Goal: Use online tool/utility: Utilize a website feature to perform a specific function

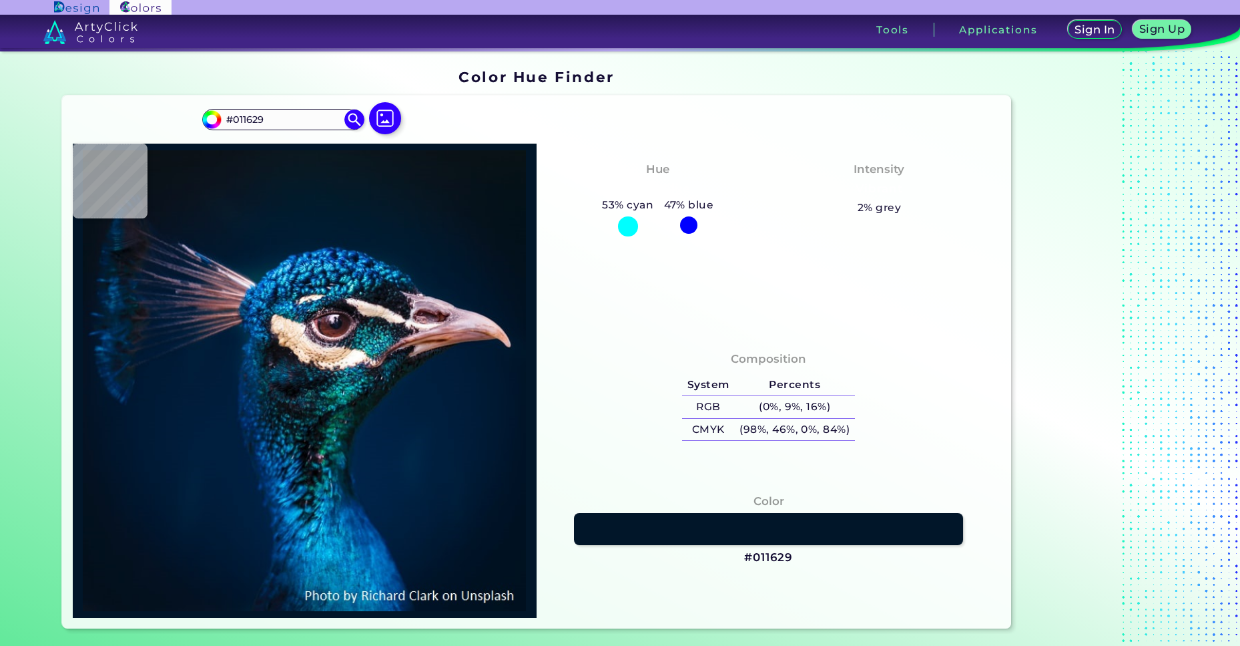
type input "#081319"
type input "#041829"
type input "#001d33"
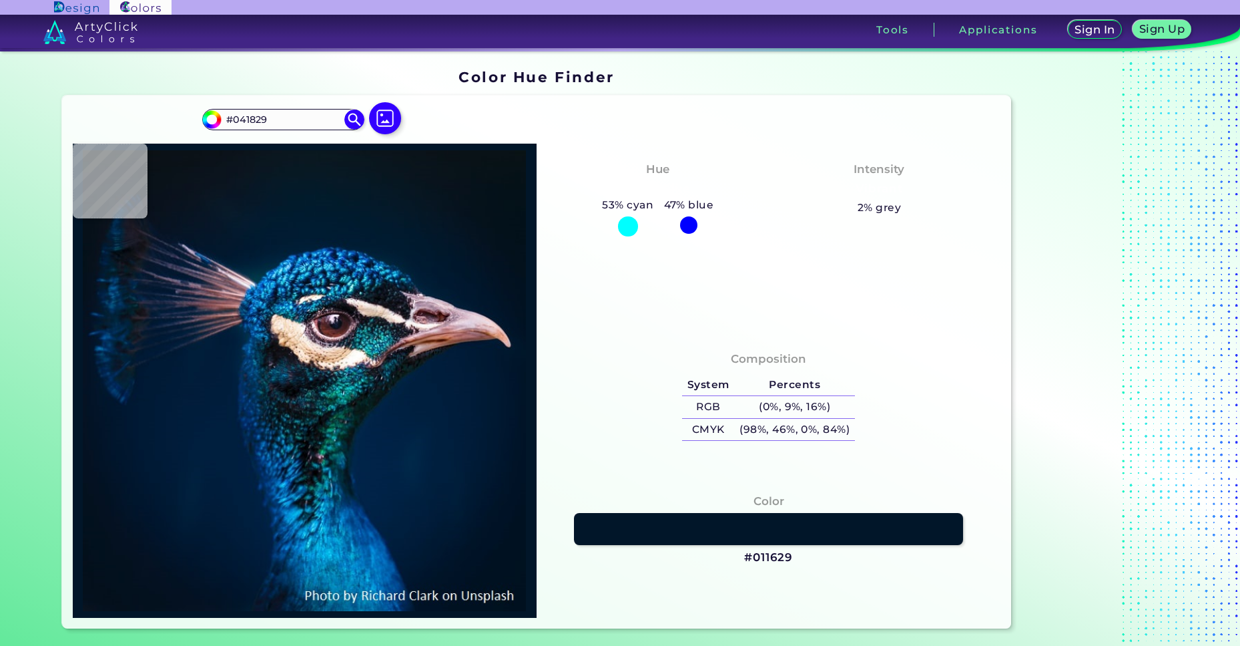
type input "#001D33"
type input "#0569b1"
type input "#0569B1"
type input "#1a6c8e"
type input "#1A6C8E"
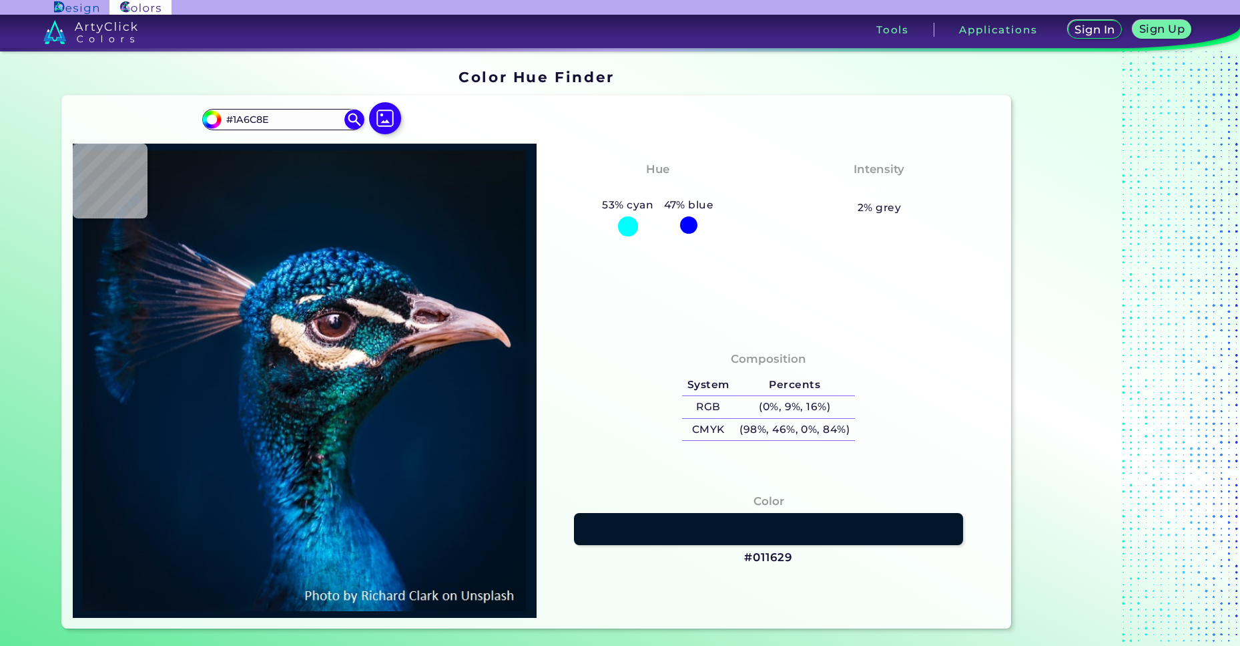
type input "#0d1420"
type input "#0D1420"
type input "#042348"
type input "#055e7f"
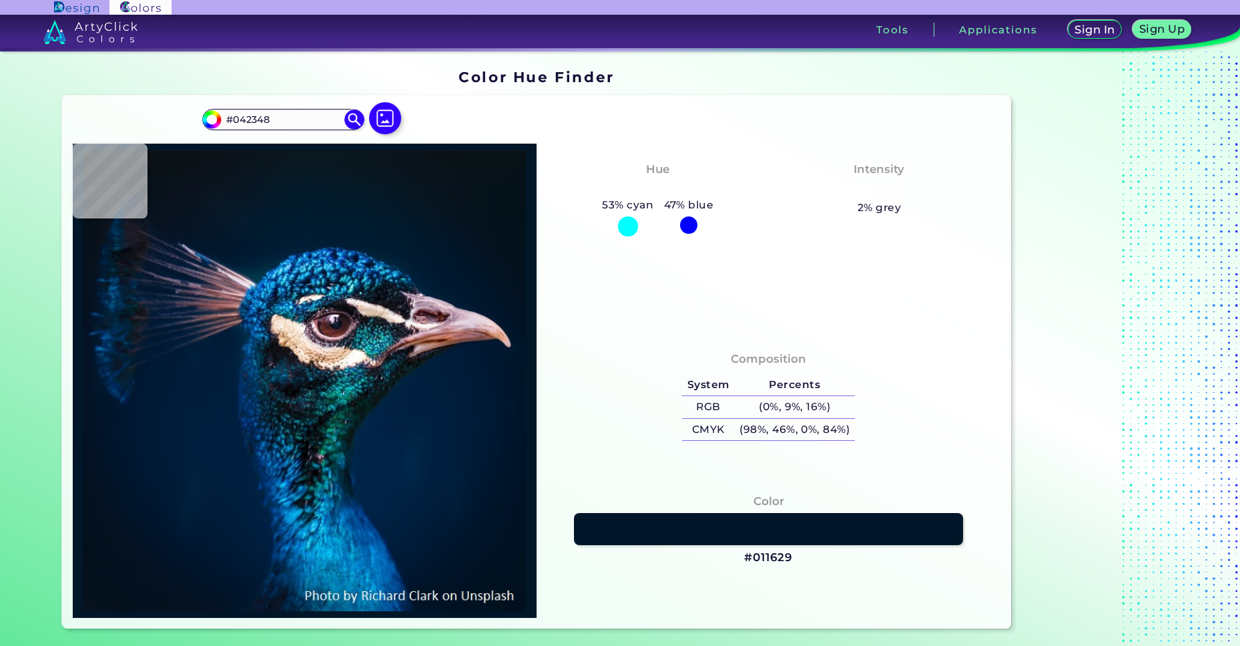
type input "#055E7F"
type input "#091625"
type input "#0d0c12"
type input "#0D0C12"
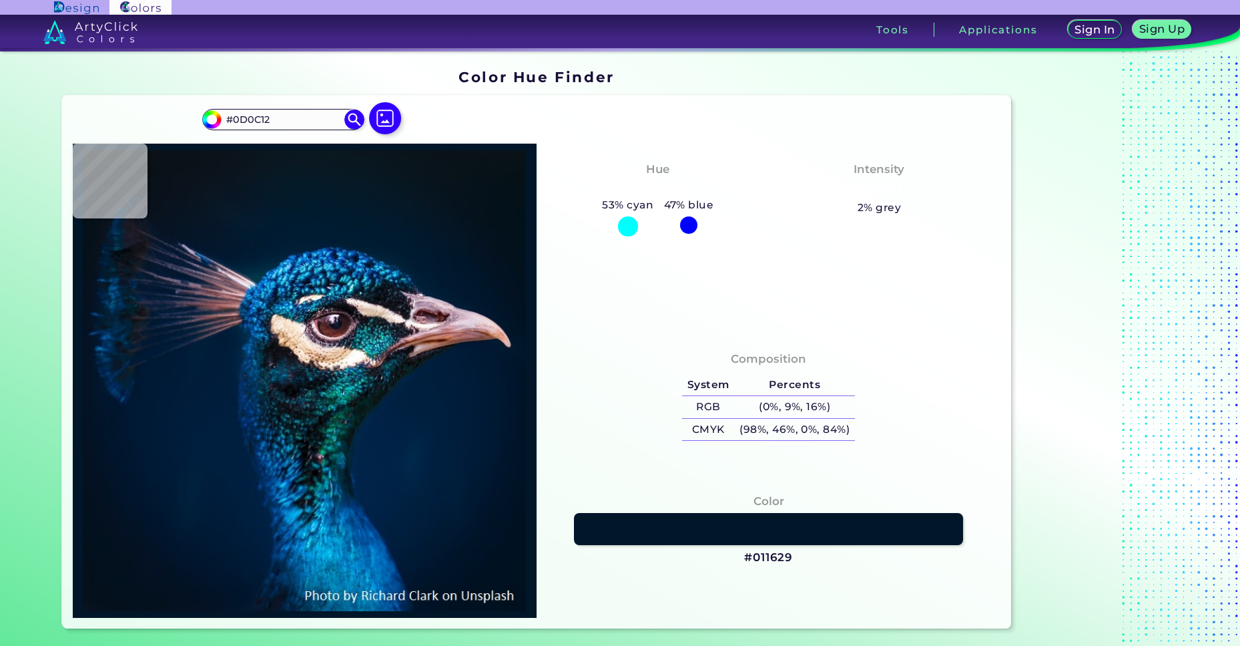
type input "#634d51"
type input "#634D51"
type input "#30222f"
type input "#30222F"
type input "#ece1eb"
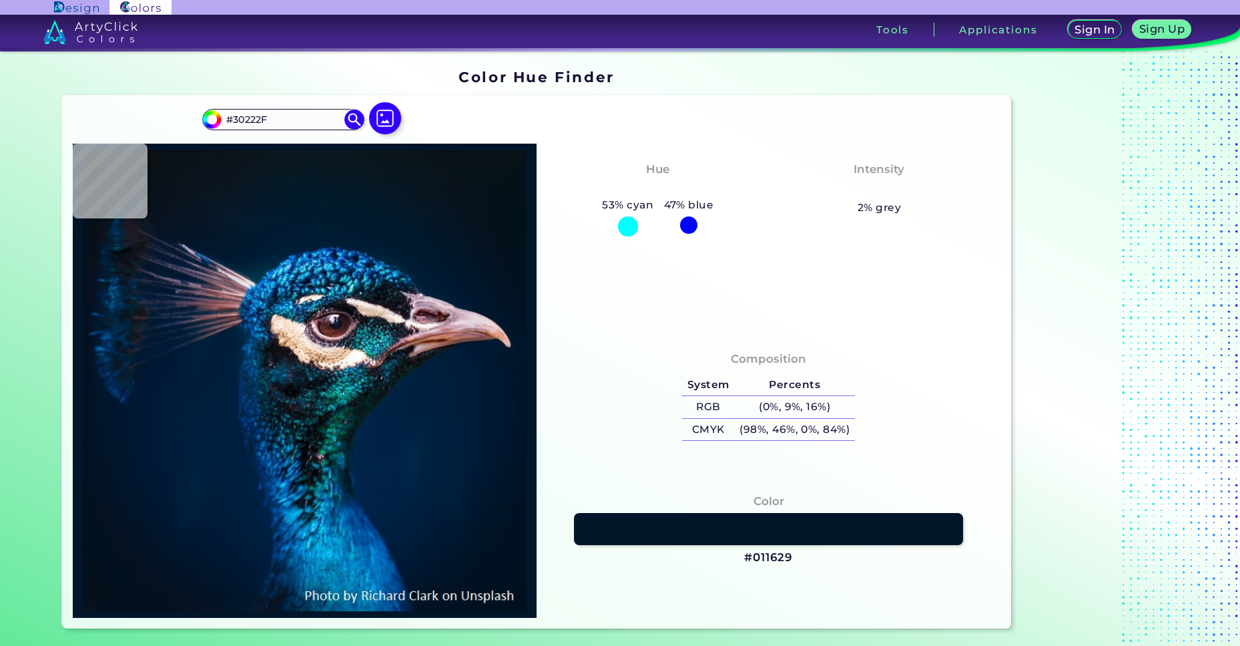
type input "#ECE1EB"
type input "#b7a9c1"
type input "#B7A9C1"
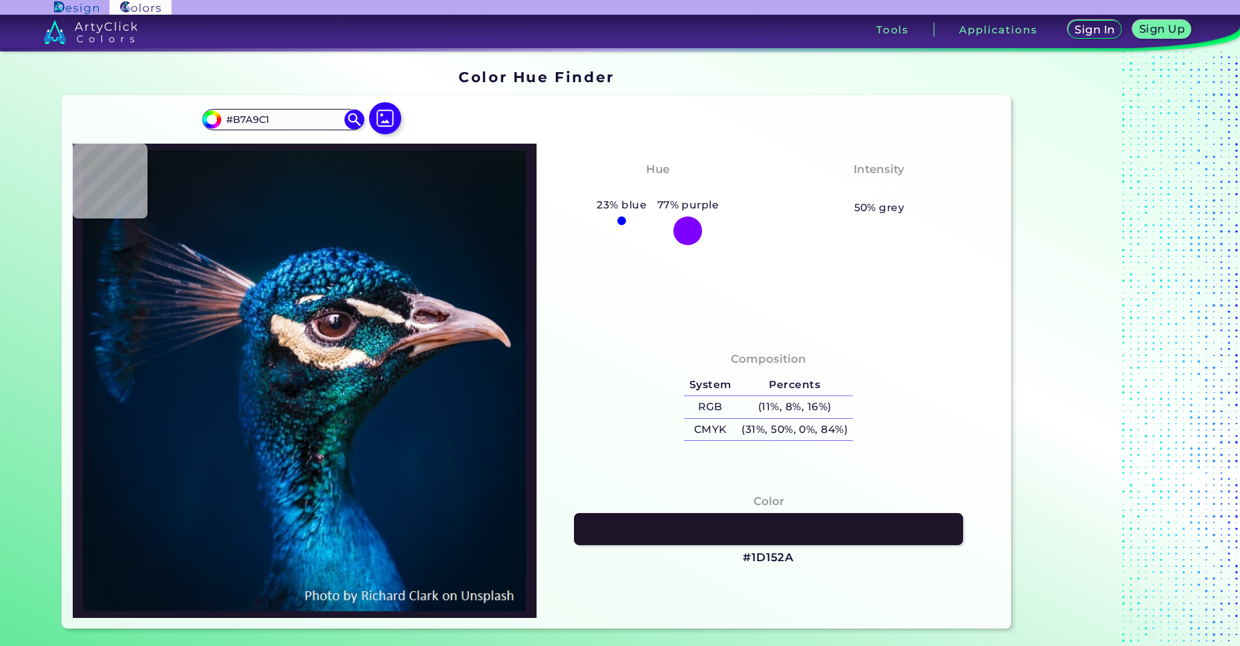
type input "#1d152a"
type input "#1D152A"
type input "#12132a"
type input "#12132A"
type input "#3e2125"
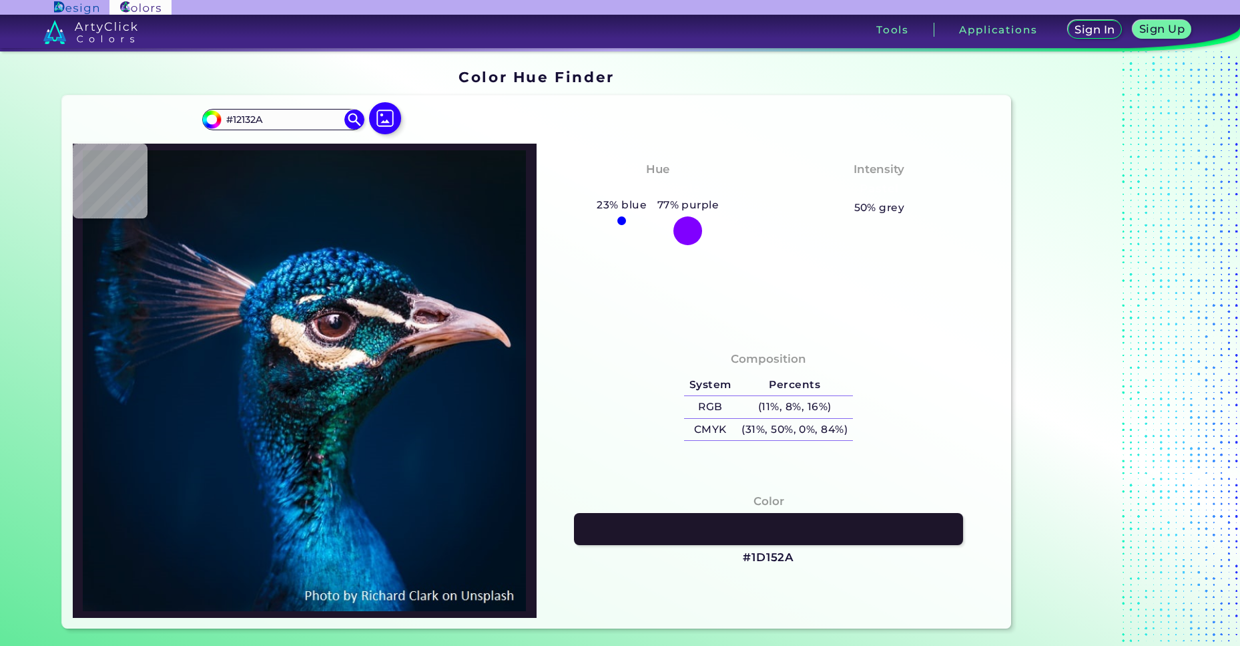
type input "#3E2125"
type input "#5c2217"
type input "#5C2217"
type input "#9a7b83"
type input "#9A7B83"
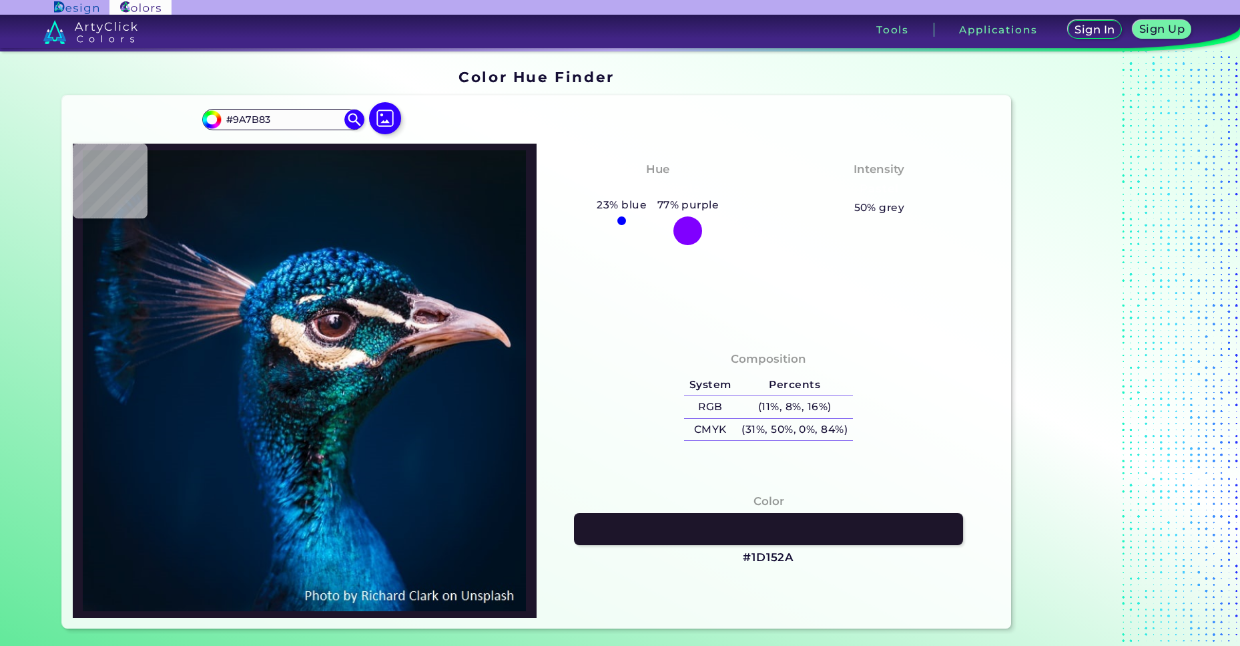
type input "#e4d4d7"
type input "#E4D4D7"
type input "#f0cdb2"
type input "#F0CDB2"
type input "#c89e85"
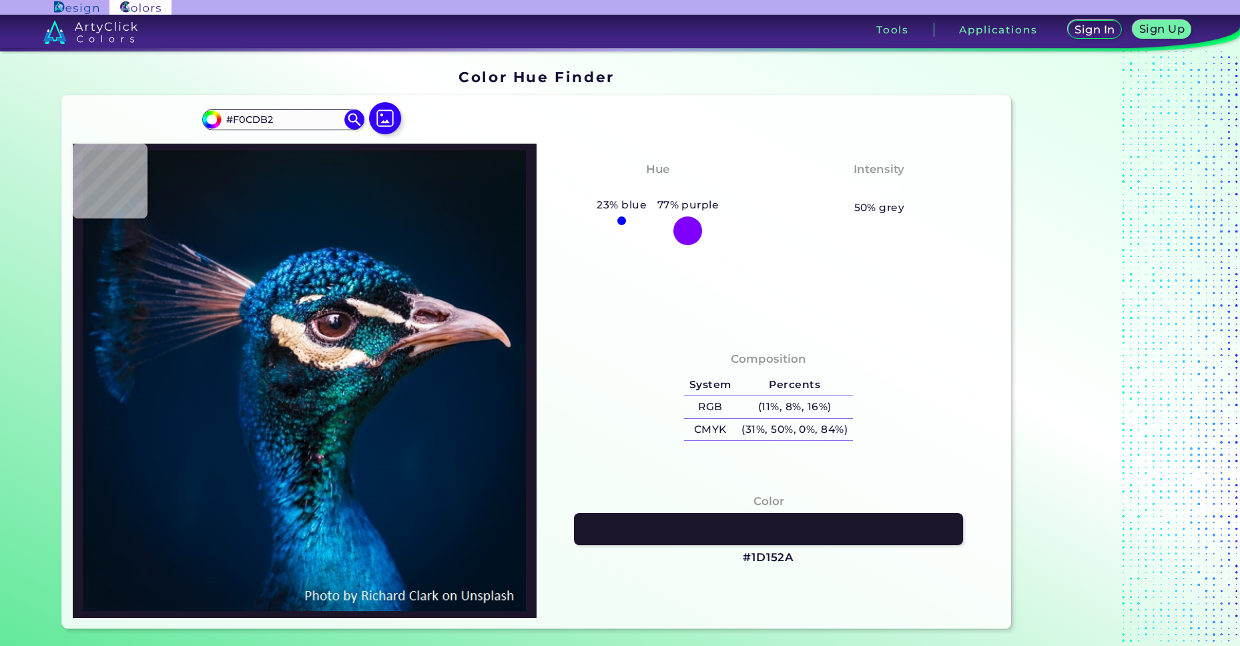
type input "#C89E85"
type input "#57392e"
type input "#57392E"
type input "#123b4b"
type input "#123B4B"
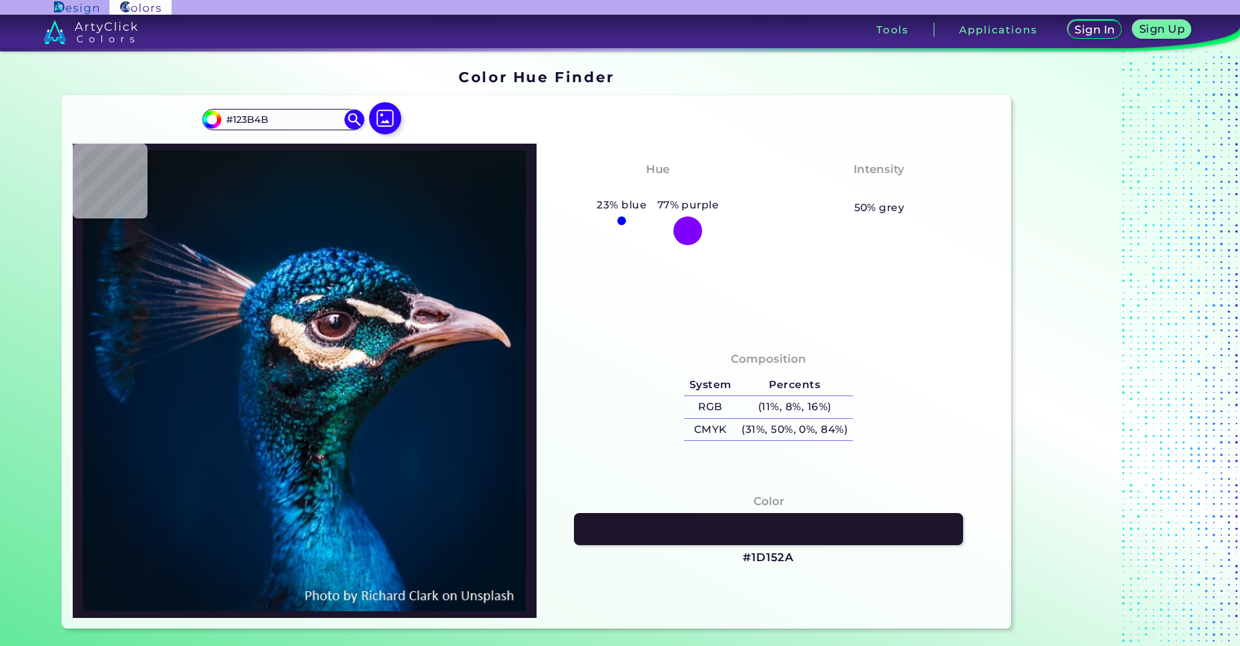
type input "#0b1f2b"
type input "#0B1F2B"
type input "#223e4a"
type input "#223E4A"
type input "#001220"
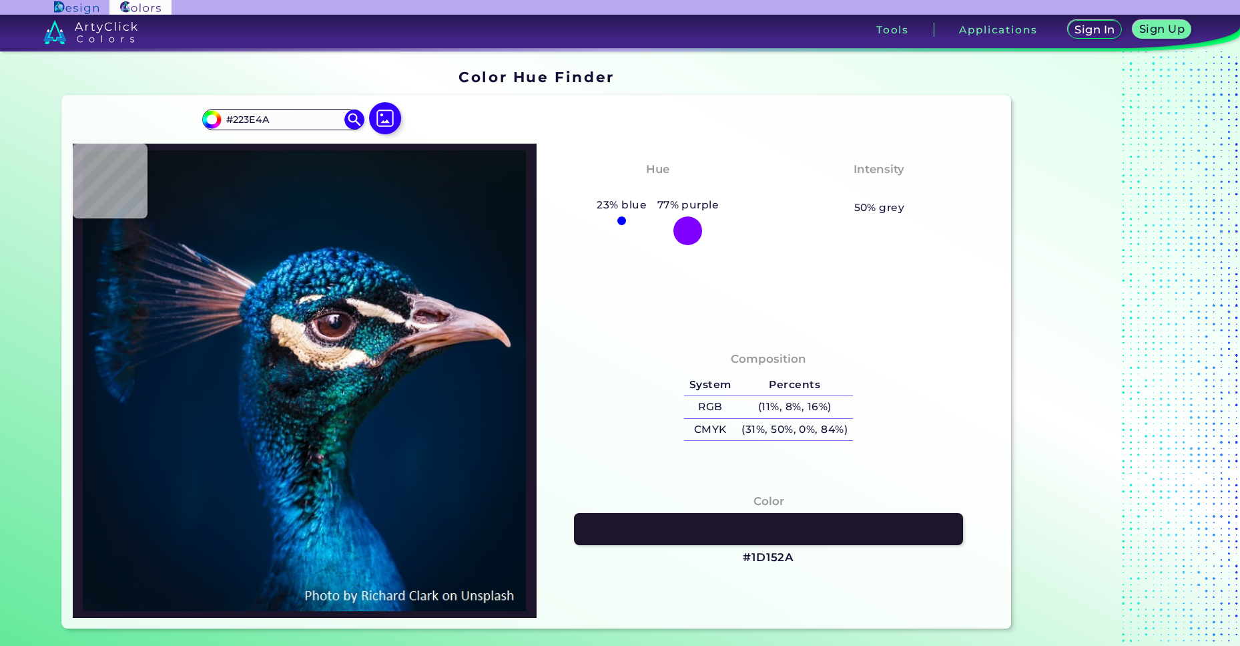
type input "#001220"
type input "#061117"
type input "#030e17"
type input "#030E17"
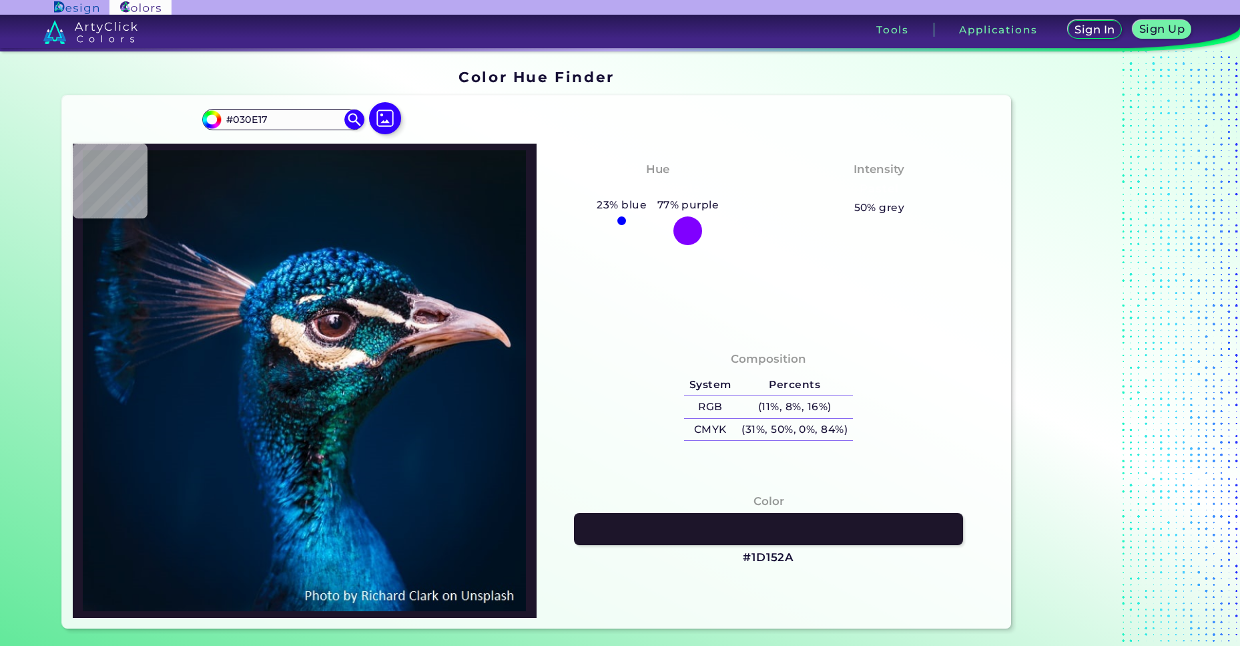
type input "#031218"
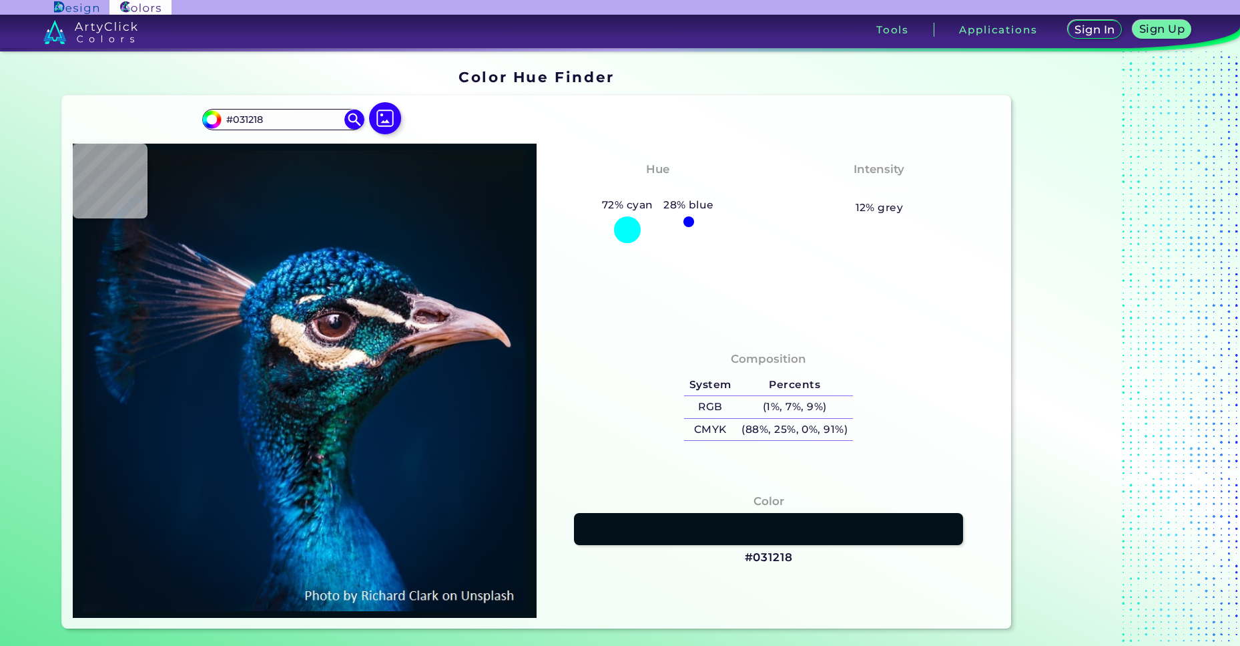
type input "#040f15"
type input "#040F15"
type input "#031218"
type input "#021219"
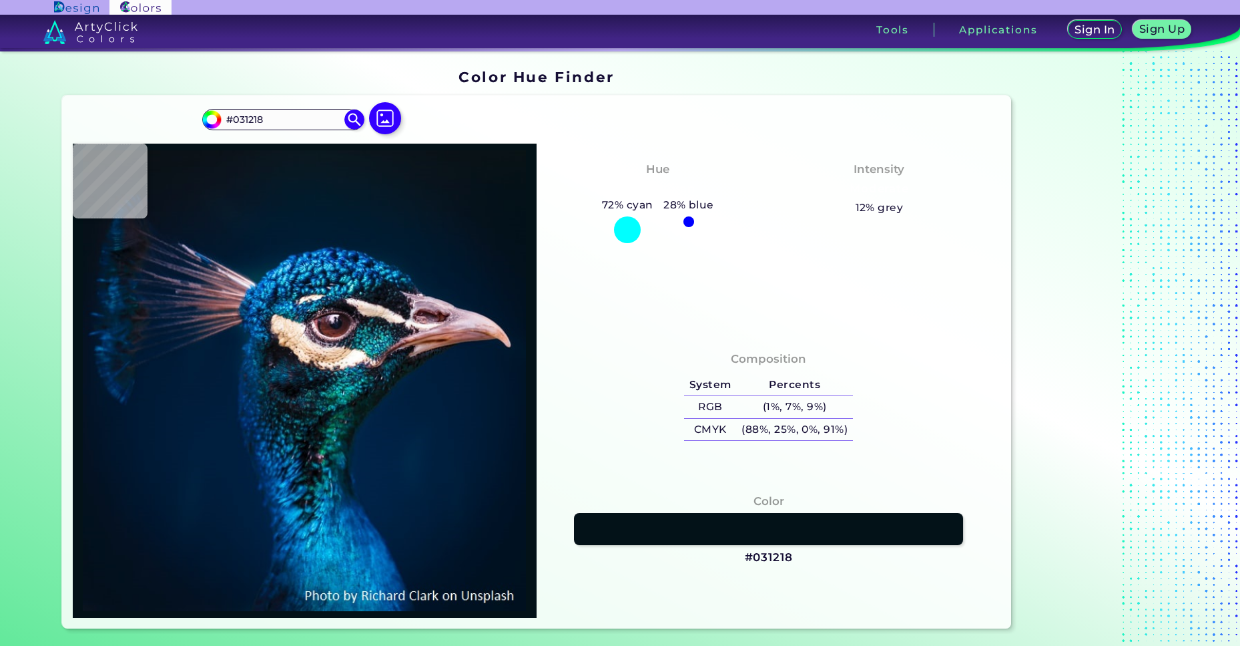
type input "#021219"
type input "#04161d"
type input "#04161D"
type input "#081624"
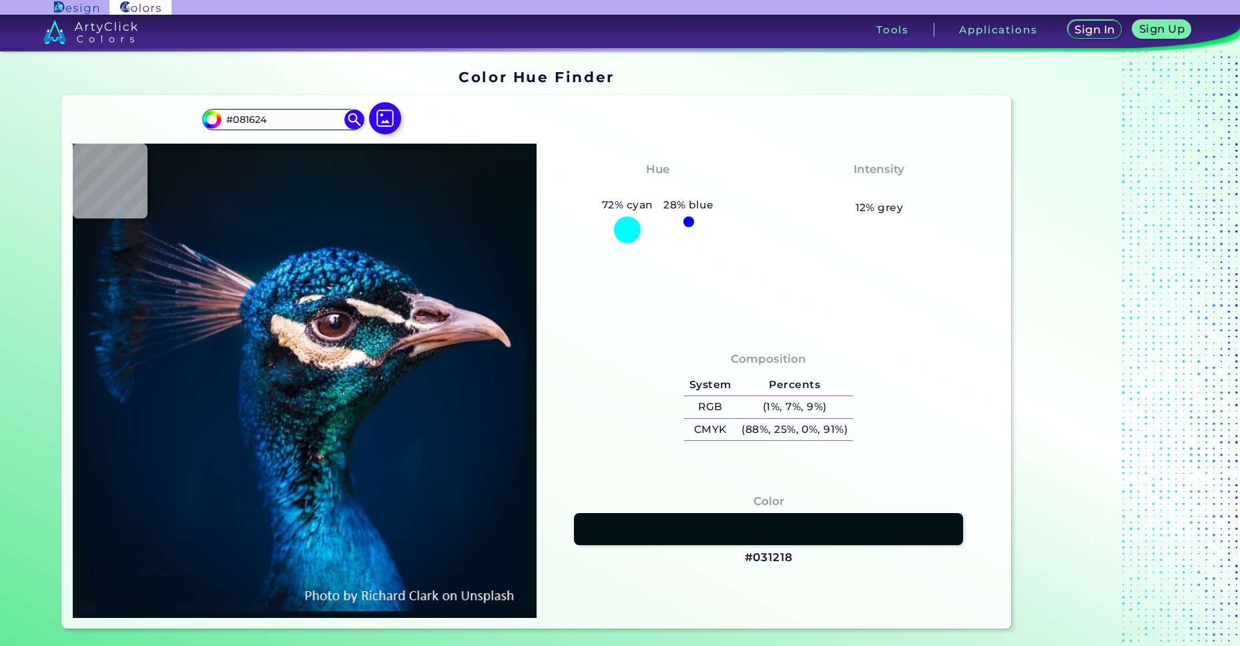
type input "#03131d"
type input "#03131D"
type input "#06181e"
type input "#06181E"
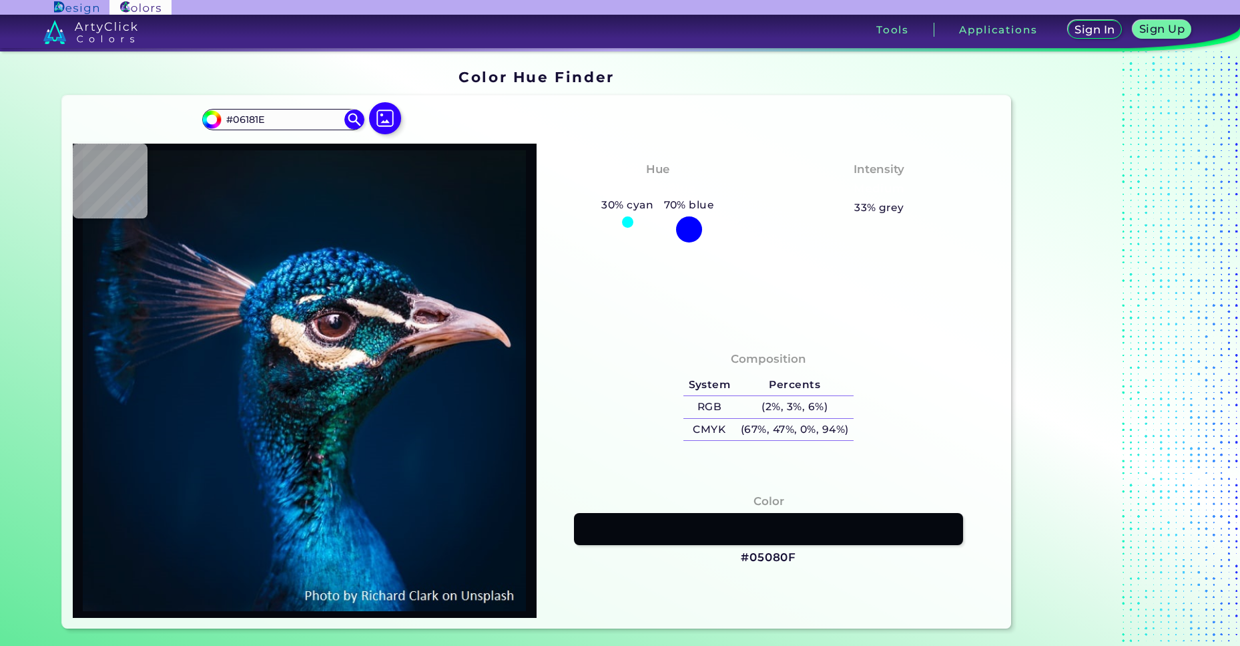
type input "#05080f"
type input "#05080F"
type input "#0c1018"
type input "#0C1018"
type input "#101721"
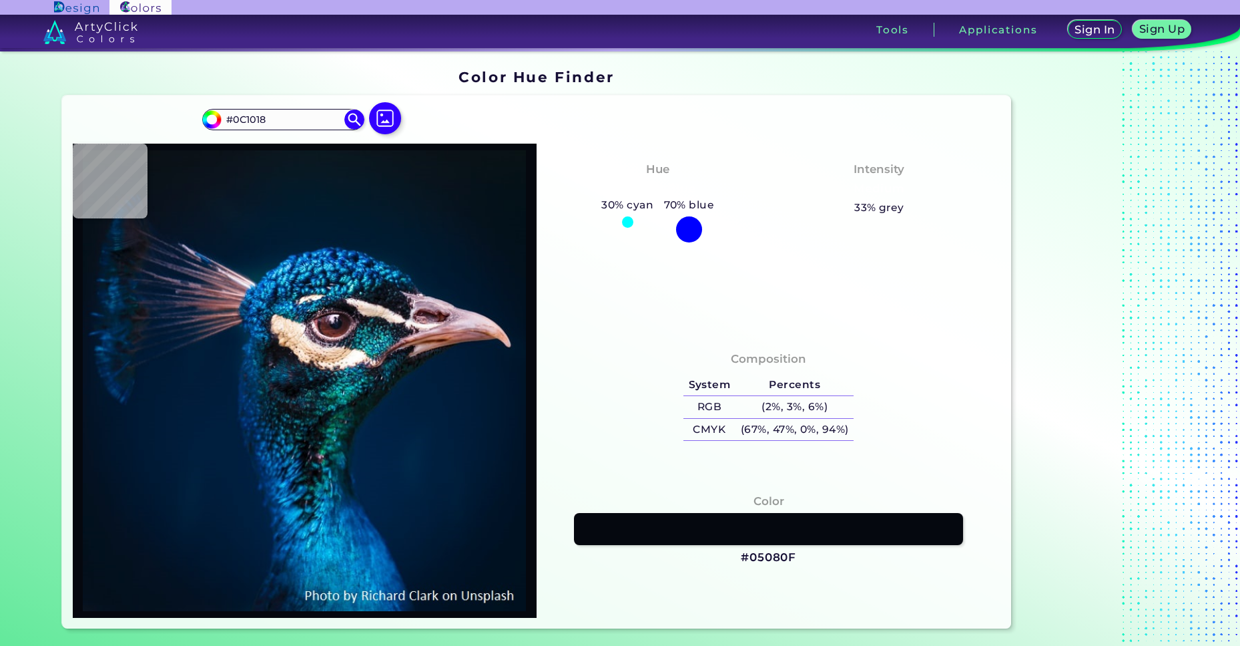
type input "#101721"
type input "#0e1622"
type input "#0E1622"
type input "#09121c"
type input "#09121C"
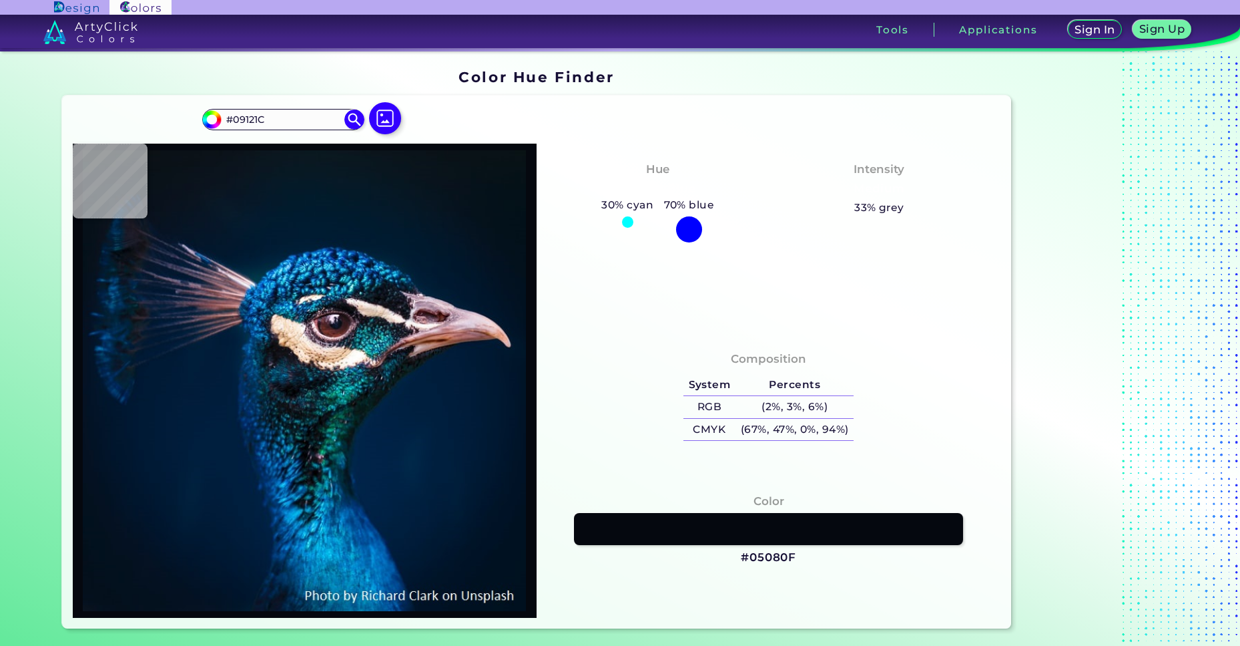
type input "#020910"
type input "#050c11"
type input "#050C11"
type input "#07141c"
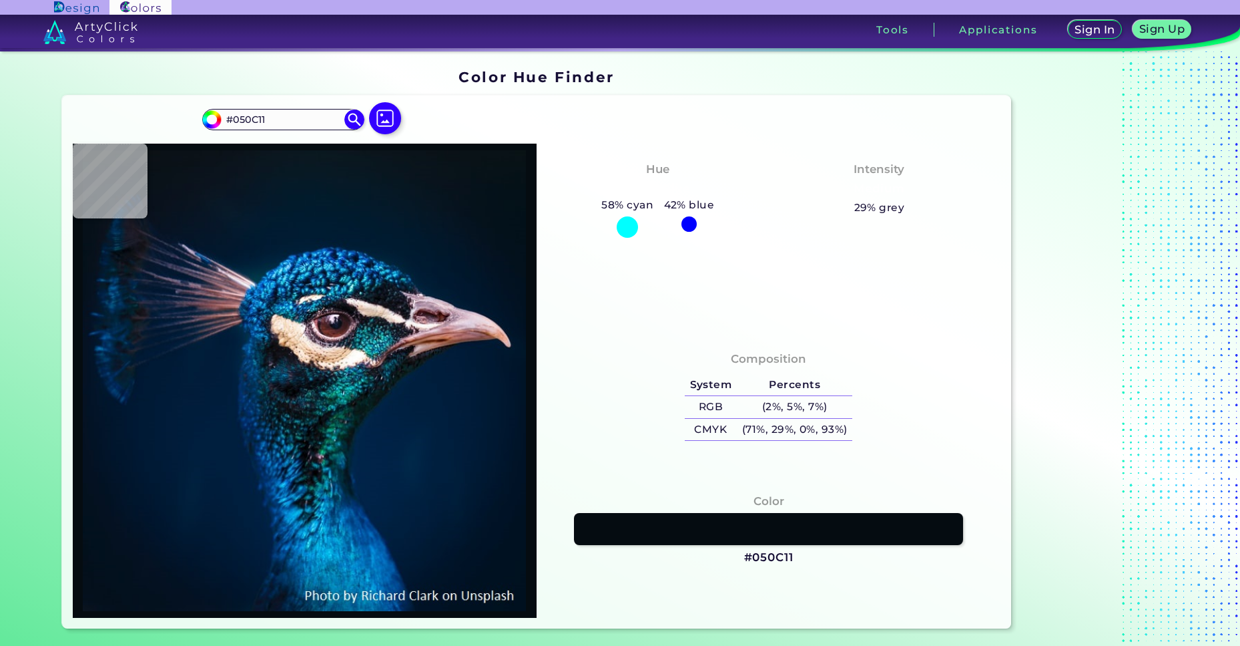
type input "#07141C"
type input "#071420"
type input "#151f28"
type input "#151F28"
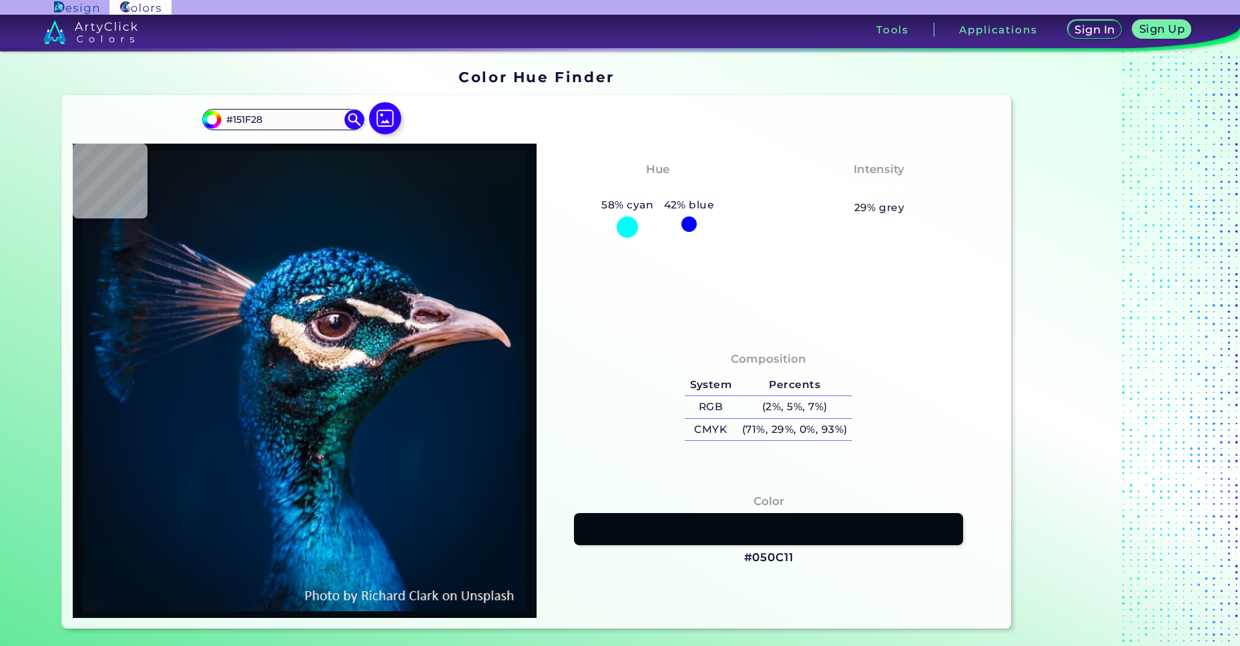
type input "#0d1823"
type input "#0D1823"
type input "#0f1624"
type input "#0F1624"
type input "#0f1523"
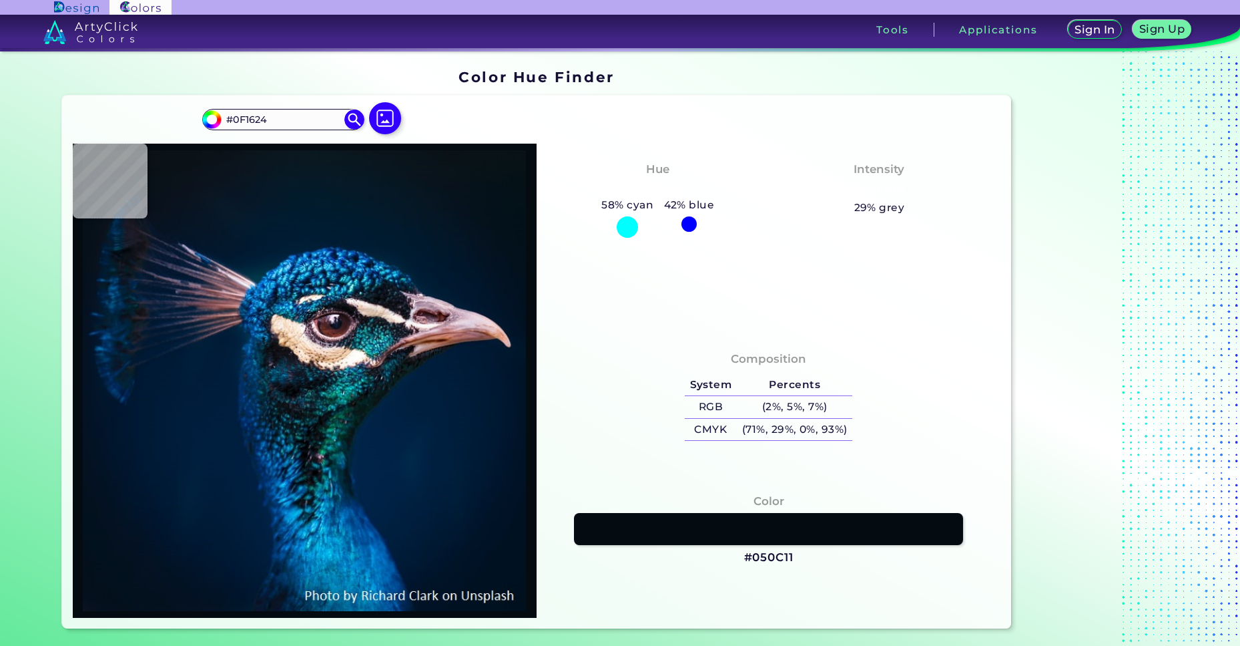
type input "#0F1523"
type input "#061321"
type input "#00111f"
type input "#00111F"
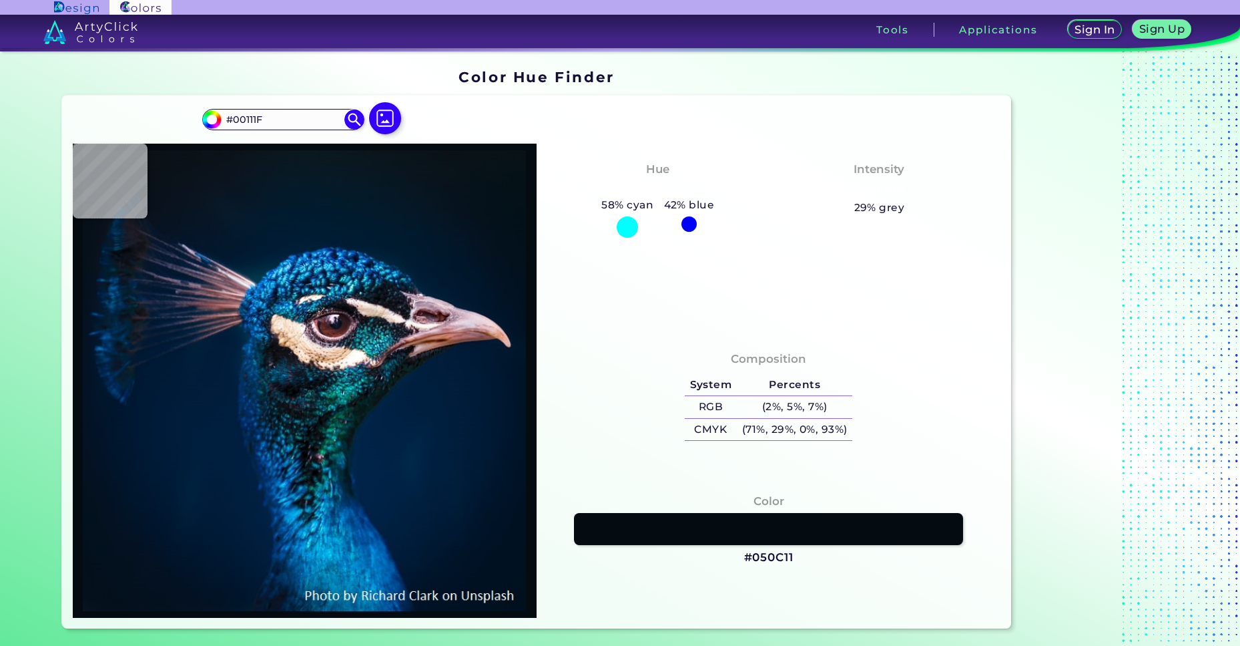
type input "#152c3c"
type input "#152C3C"
type input "#021421"
type input "#09141d"
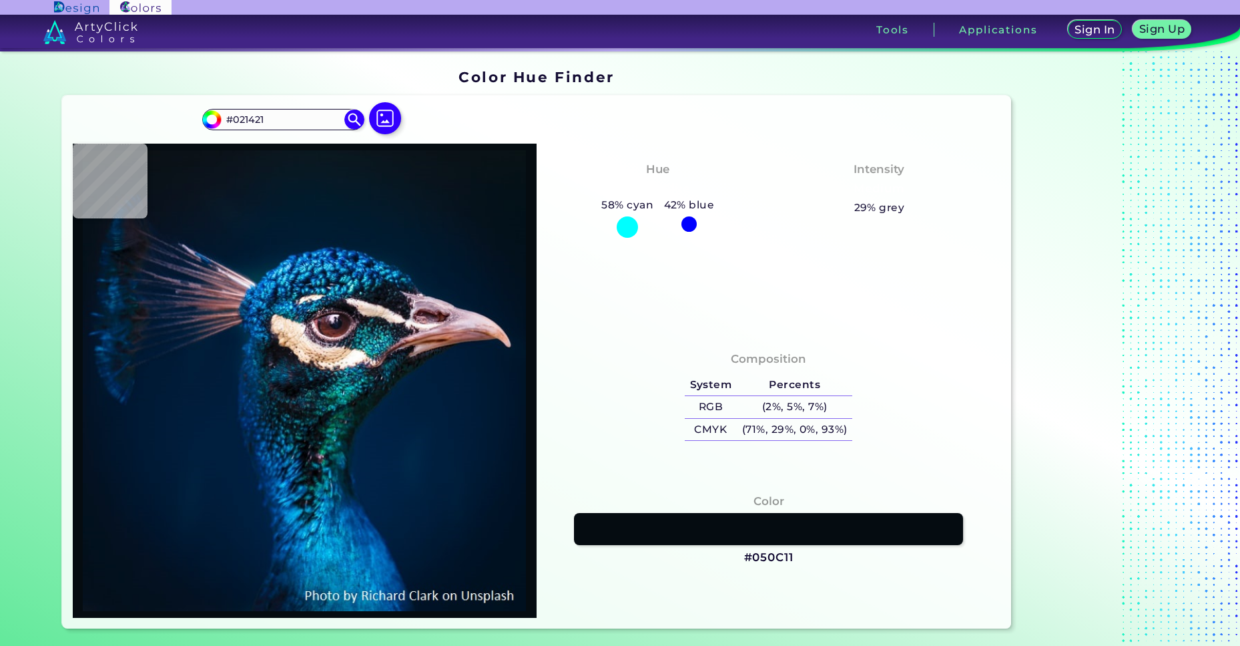
type input "#09141D"
type input "#0a131c"
type input "#0A131C"
type input "#0c1723"
type input "#0C1723"
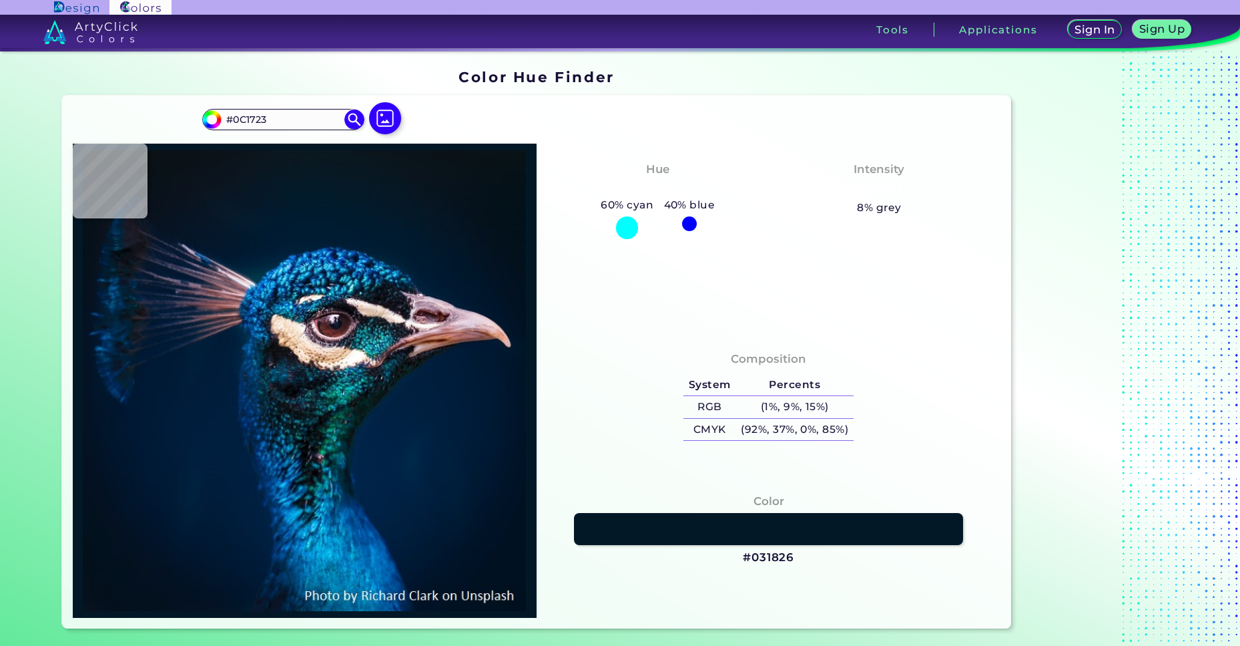
type input "#031826"
type input "#011a29"
type input "#011A29"
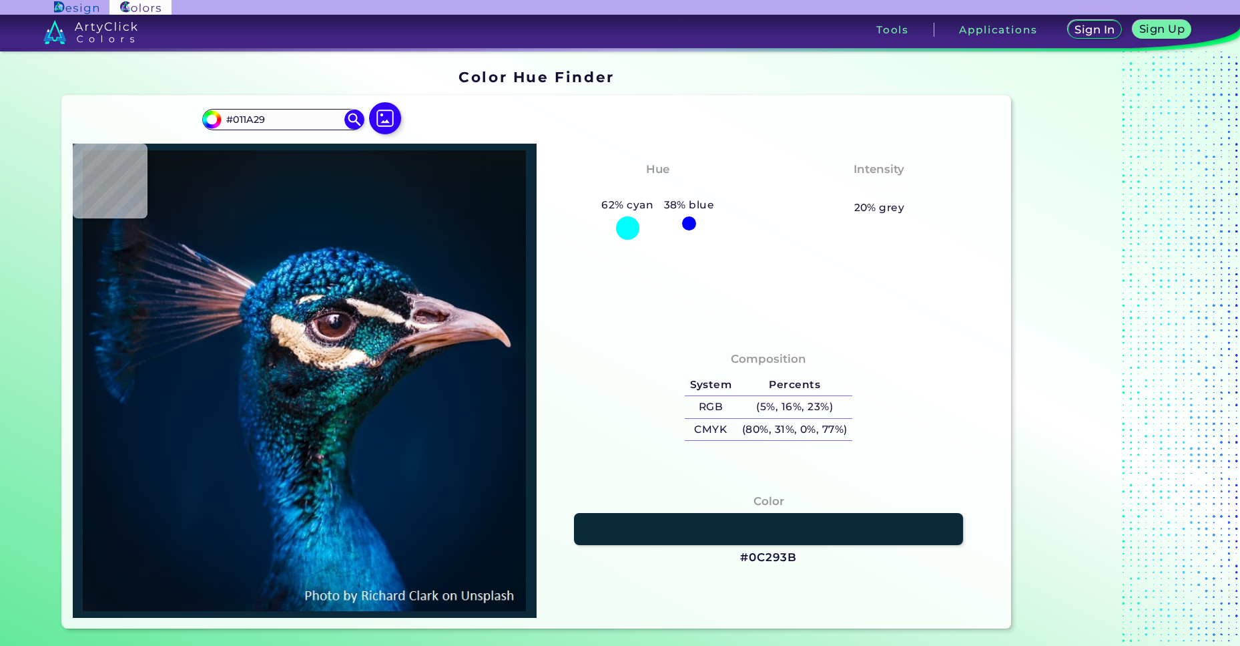
type input "#0c293b"
type input "#0C293B"
type input "#173548"
type input "#0a3549"
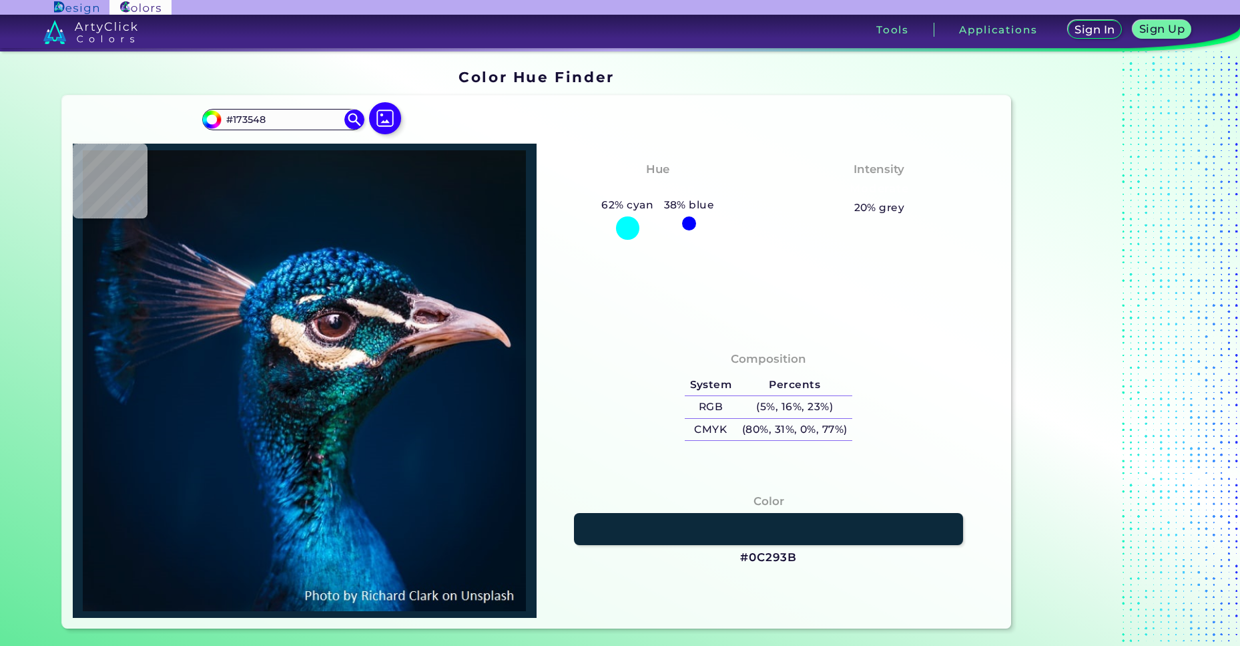
type input "#0A3549"
type input "#0d4c5d"
type input "#0D4C5D"
type input "#16495a"
type input "#16495A"
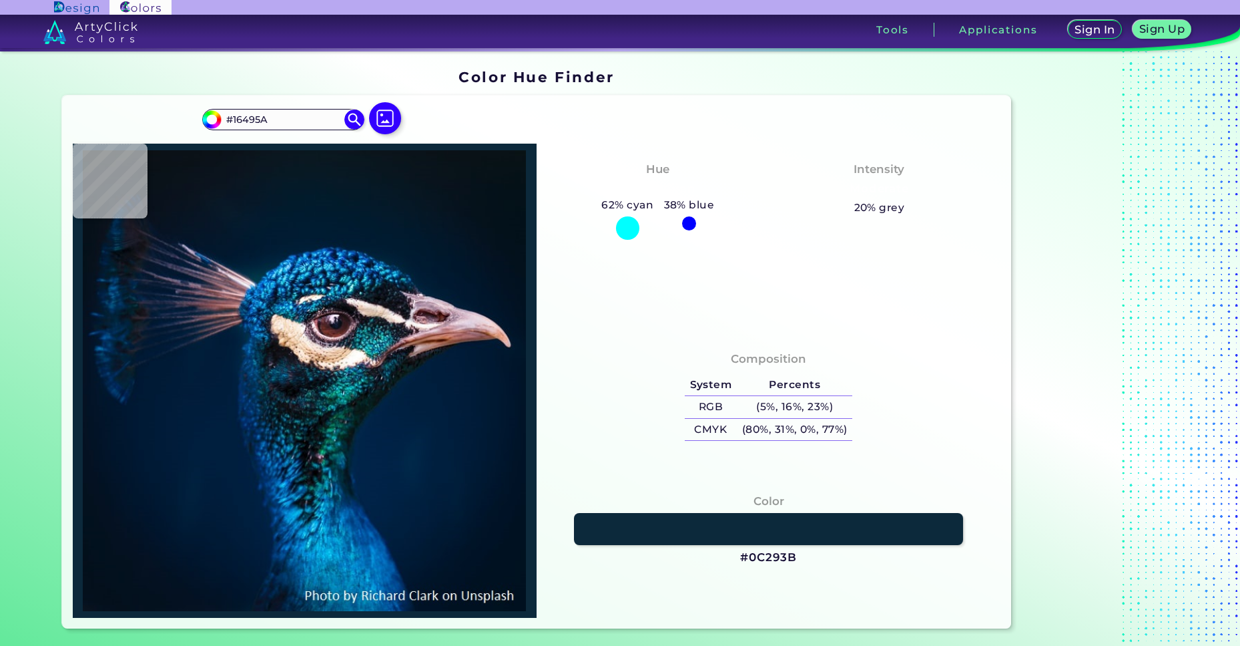
type input "#133242"
type input "#0c1d29"
type input "#0C1D29"
type input "#07101d"
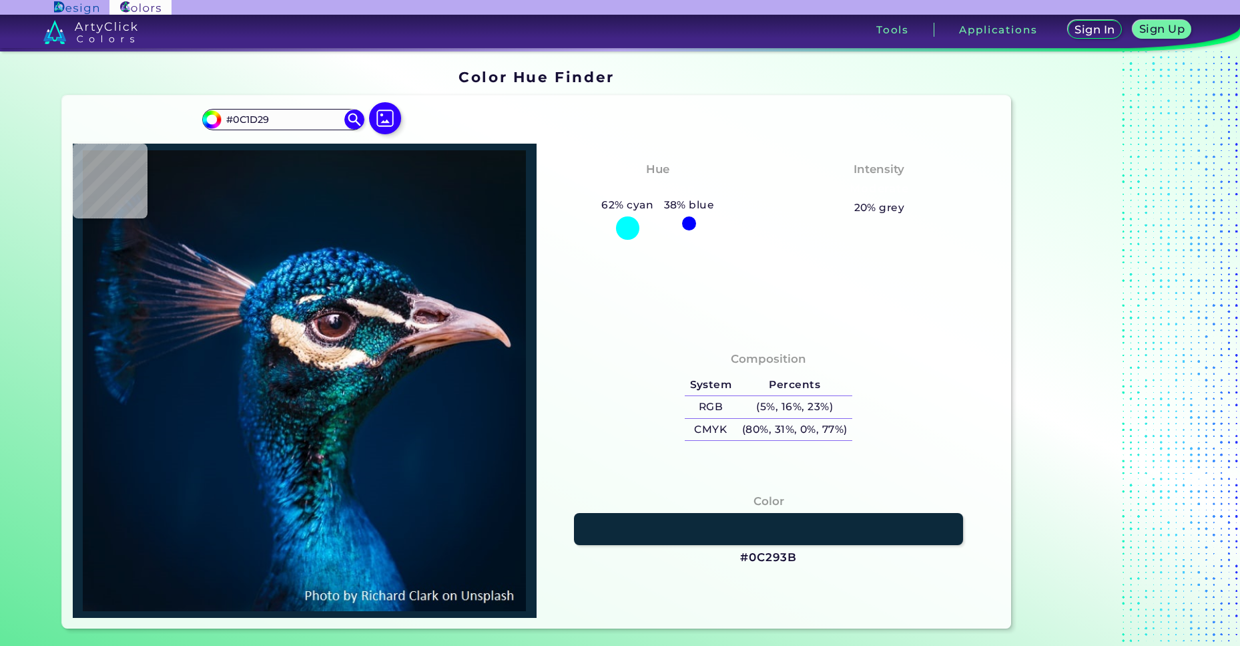
type input "#07101D"
type input "#09101c"
type input "#09101C"
type input "#142a36"
type input "#142A36"
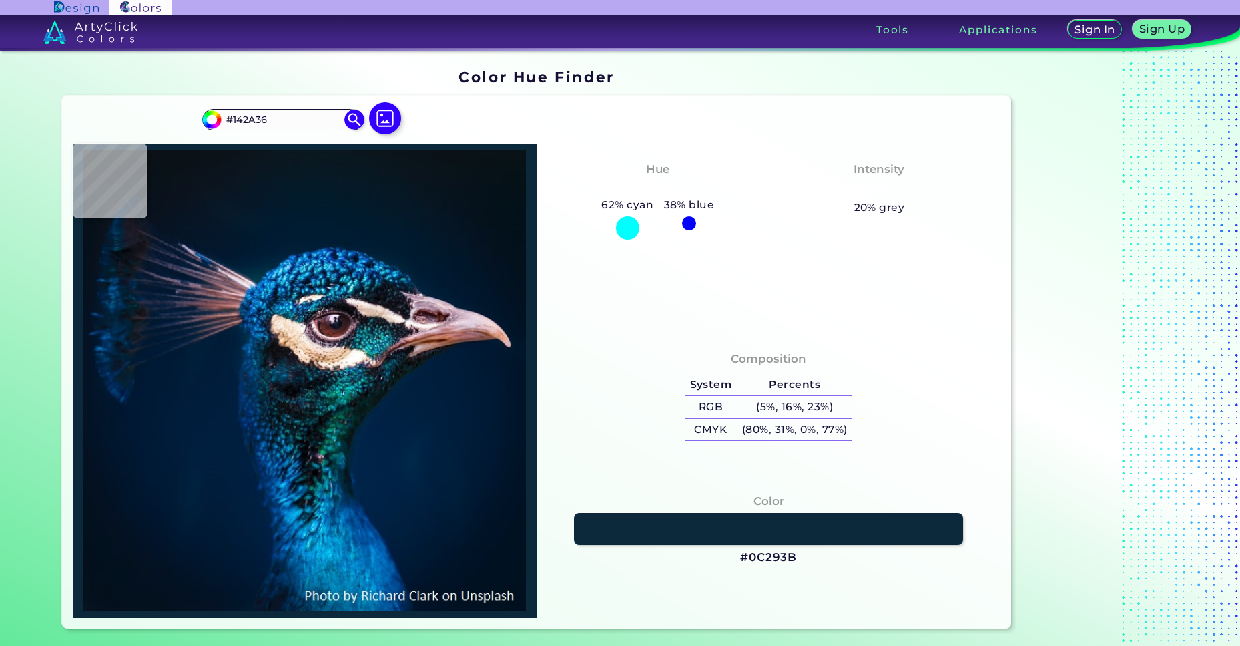
type input "#0e222e"
type input "#0E222E"
type input "#2a2b2f"
type input "#2A2B2F"
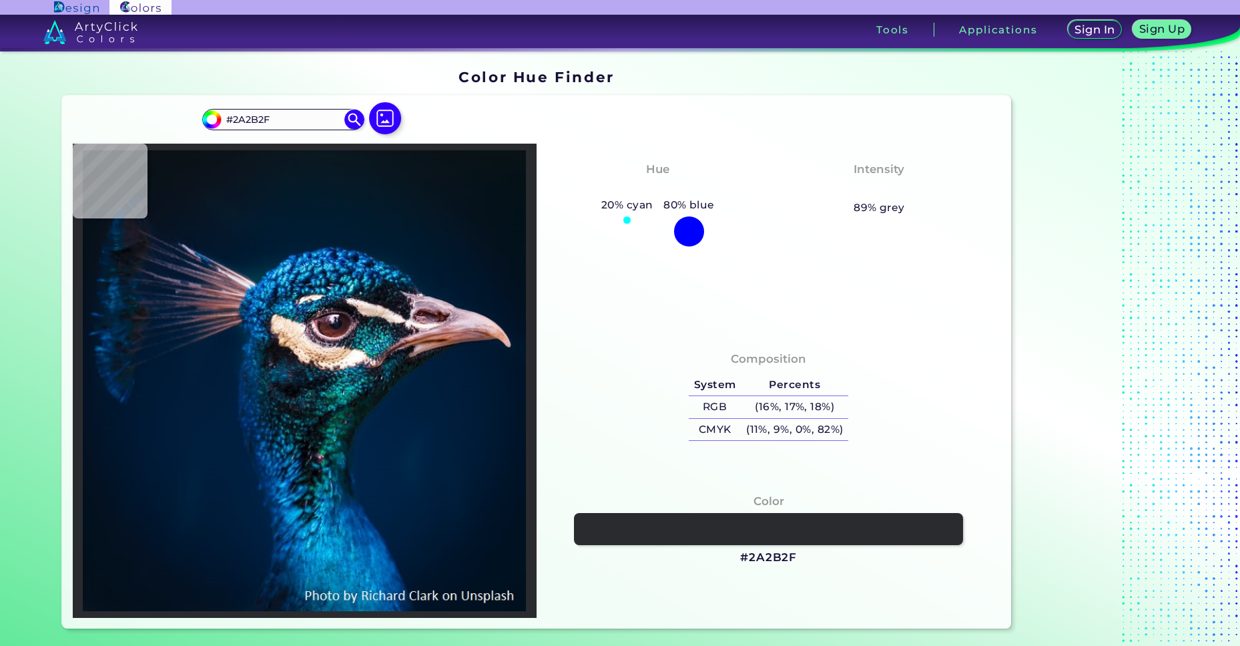
type input "#2d252a"
type input "#2D252A"
type input "#493838"
type input "#a98775"
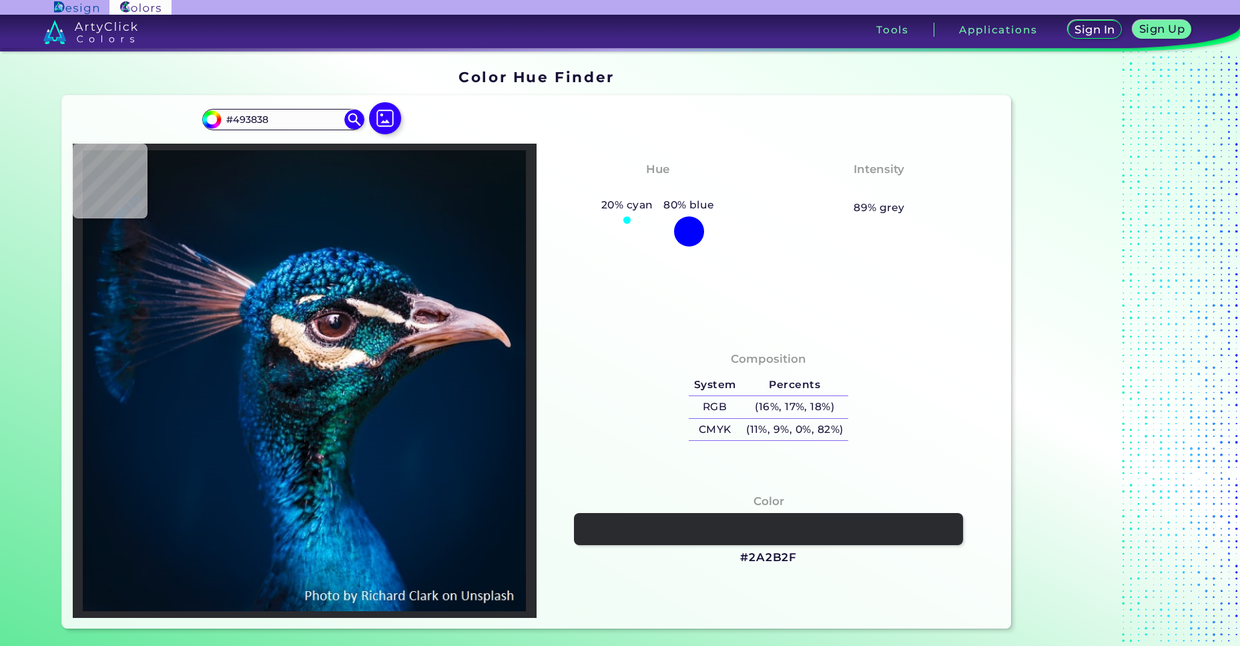
type input "#A98775"
type input "#946e58"
type input "#946E58"
type input "#c29679"
type input "#C29679"
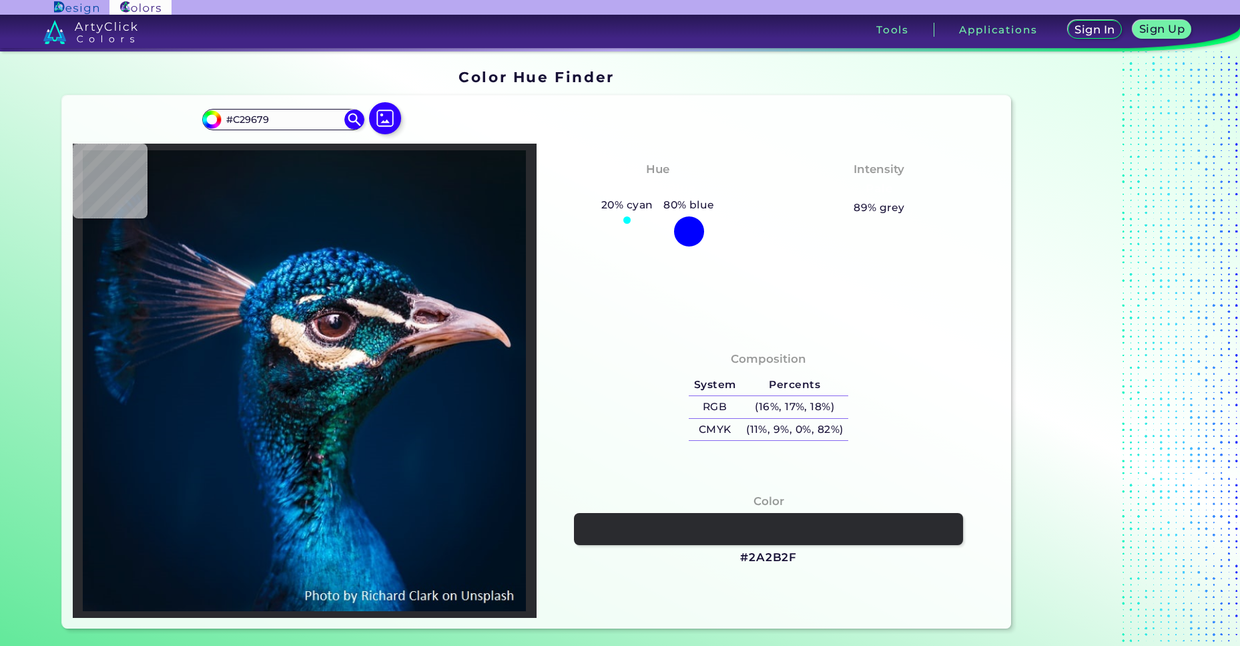
type input "#c3967c"
type input "#C3967C"
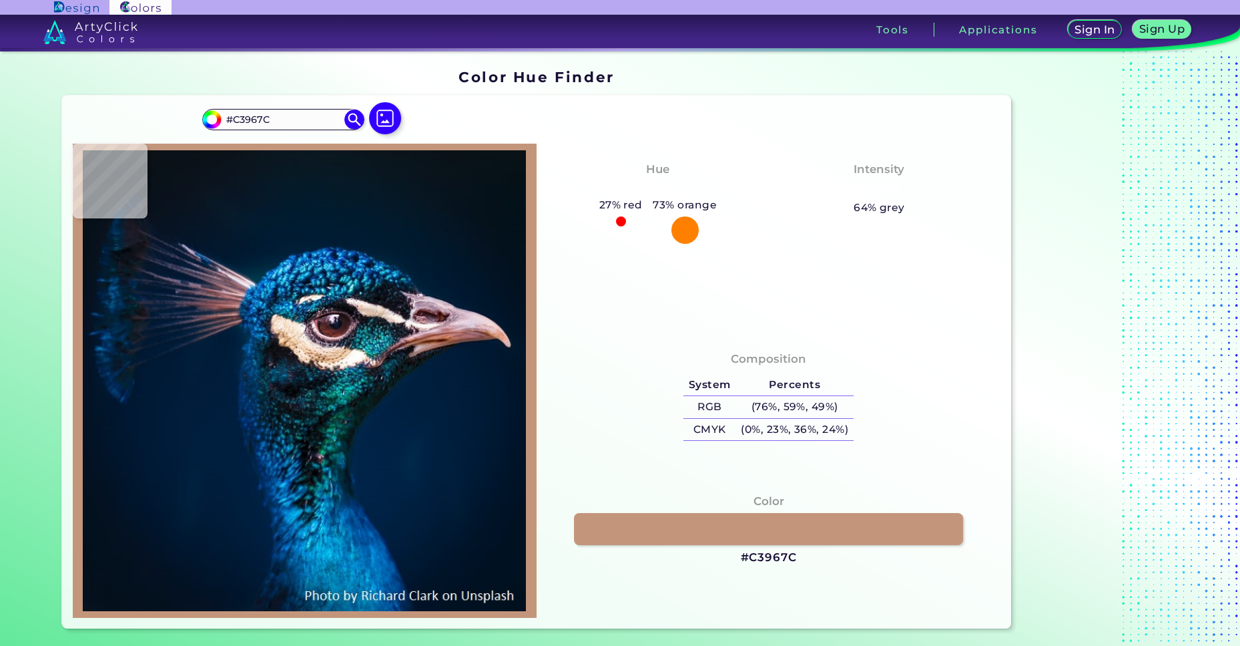
type input "#9c7255"
type input "#9C7255"
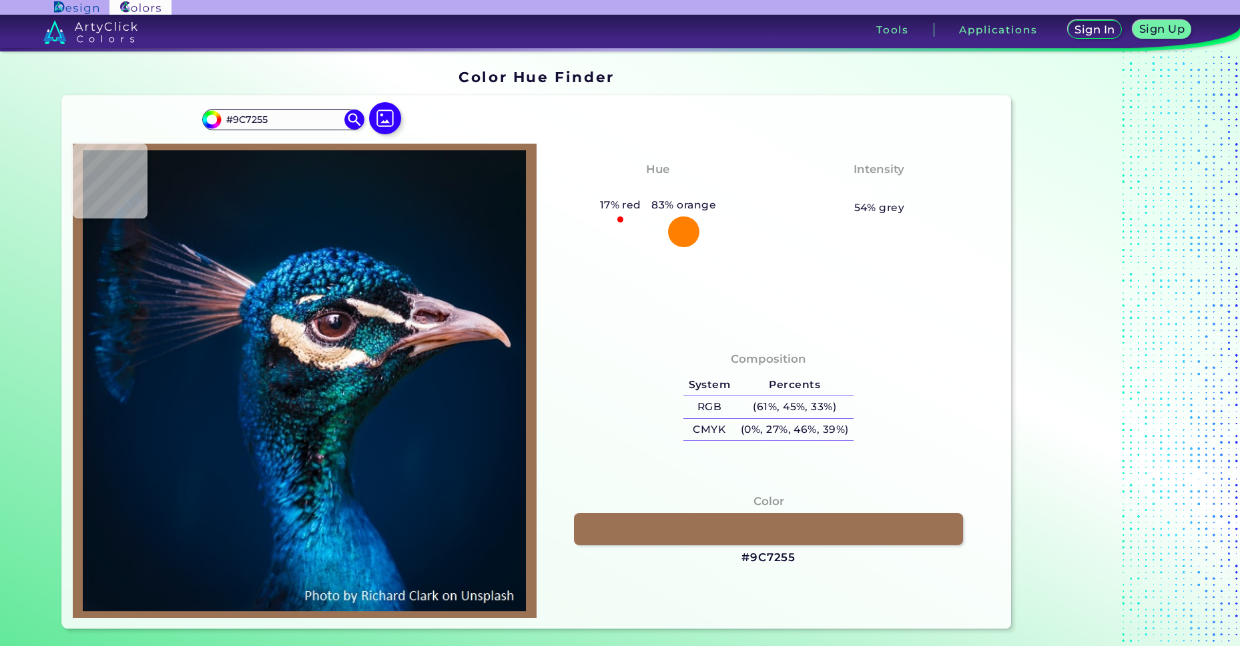
type input "#9d7663"
type input "#9D7663"
type input "#2e2322"
type input "#2E2322"
type input "#634b3e"
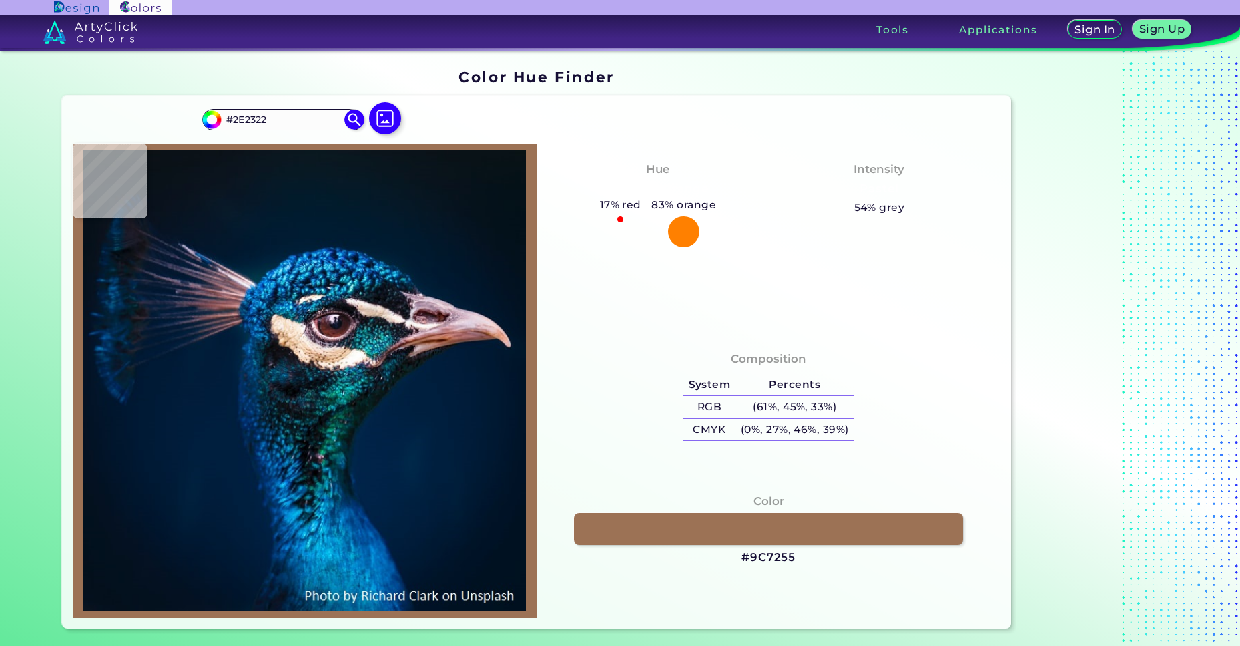
type input "#634B3E"
type input "#644438"
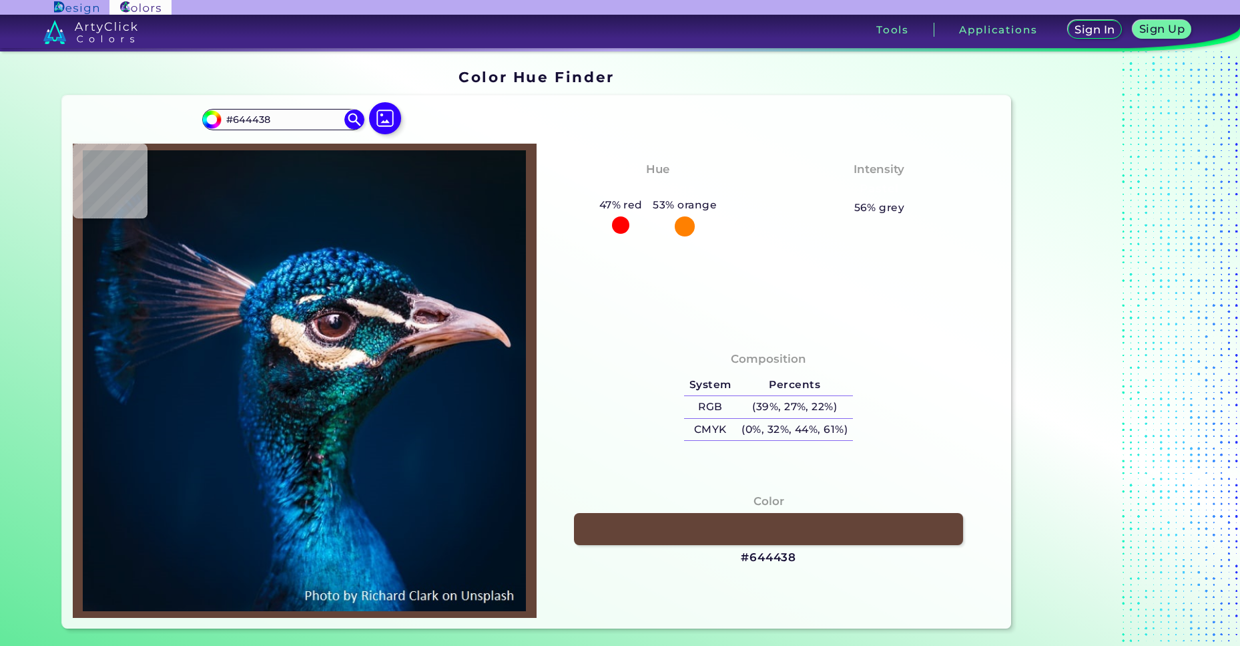
type input "#534046"
type input "#403442"
type input "#37313b"
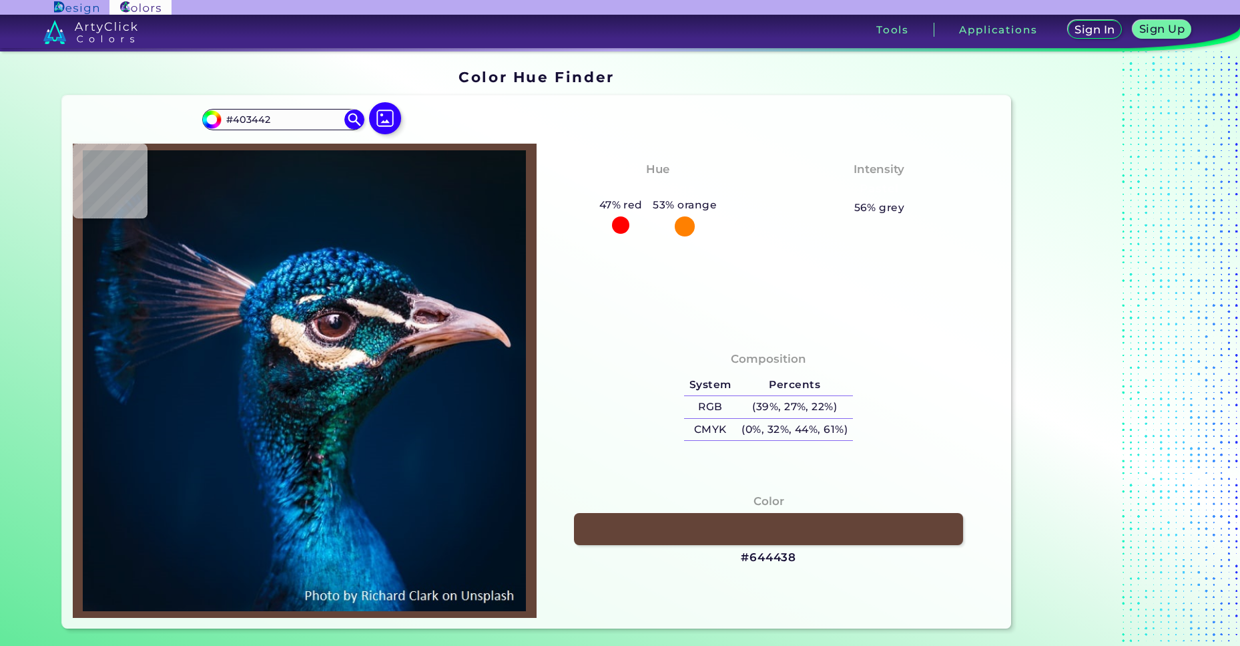
type input "#37313B"
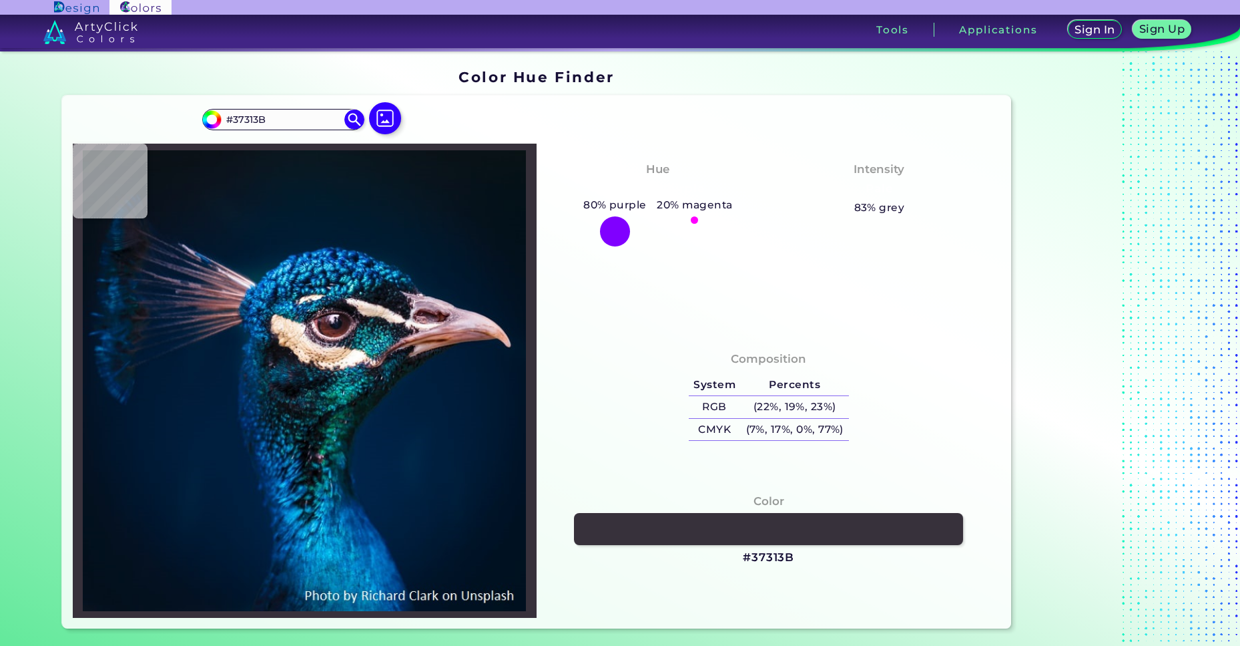
type input "#24191e"
type input "#24191E"
type input "#21171c"
type input "#21171C"
type input "#4e4047"
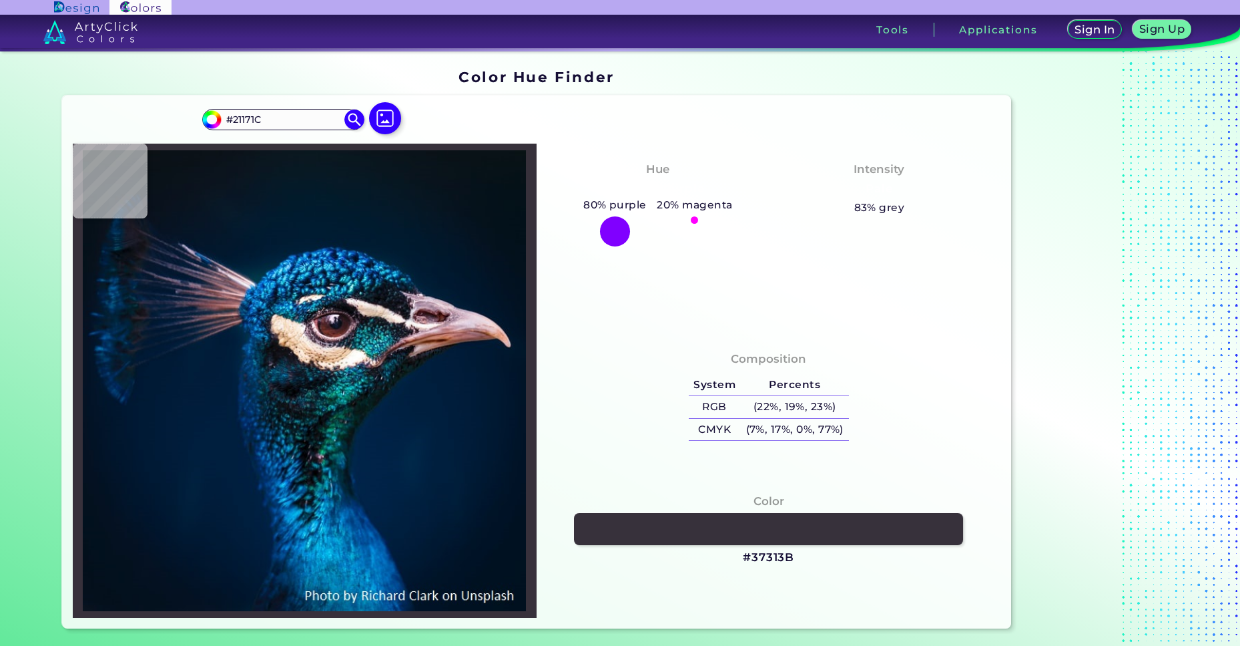
type input "#4E4047"
type input "#2e242d"
type input "#2E242D"
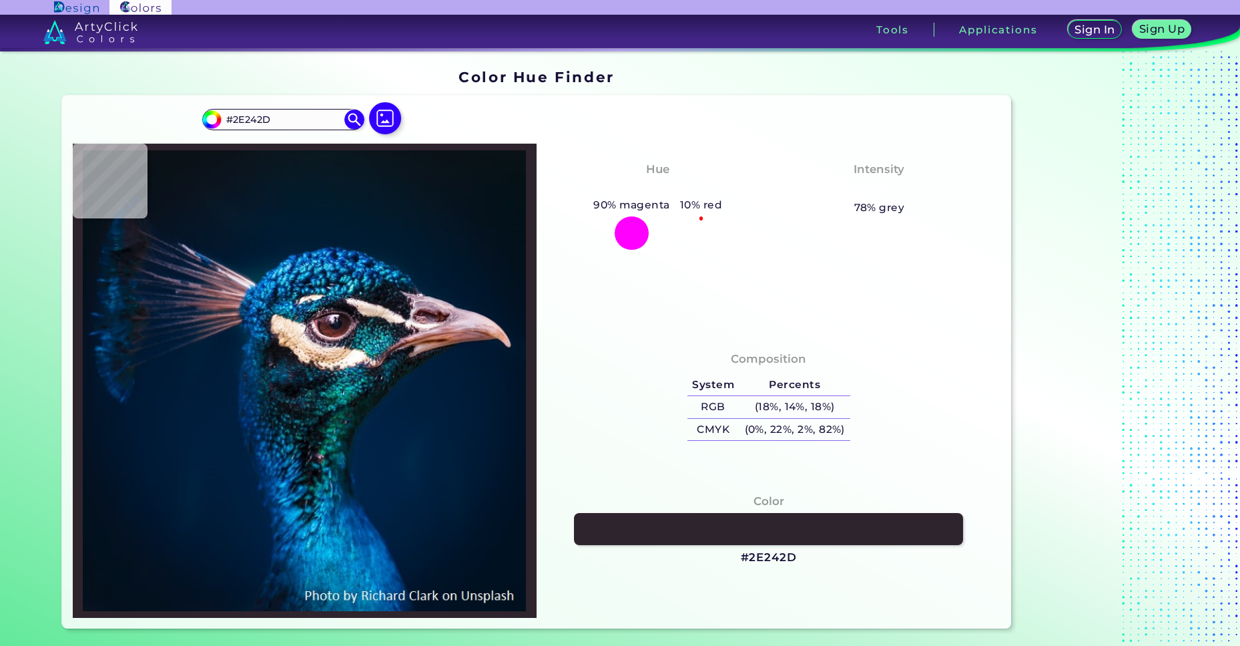
type input "#2a1f25"
type input "#2A1F25"
type input "#cdb2a8"
type input "#CDB2A8"
type input "#9f7b6e"
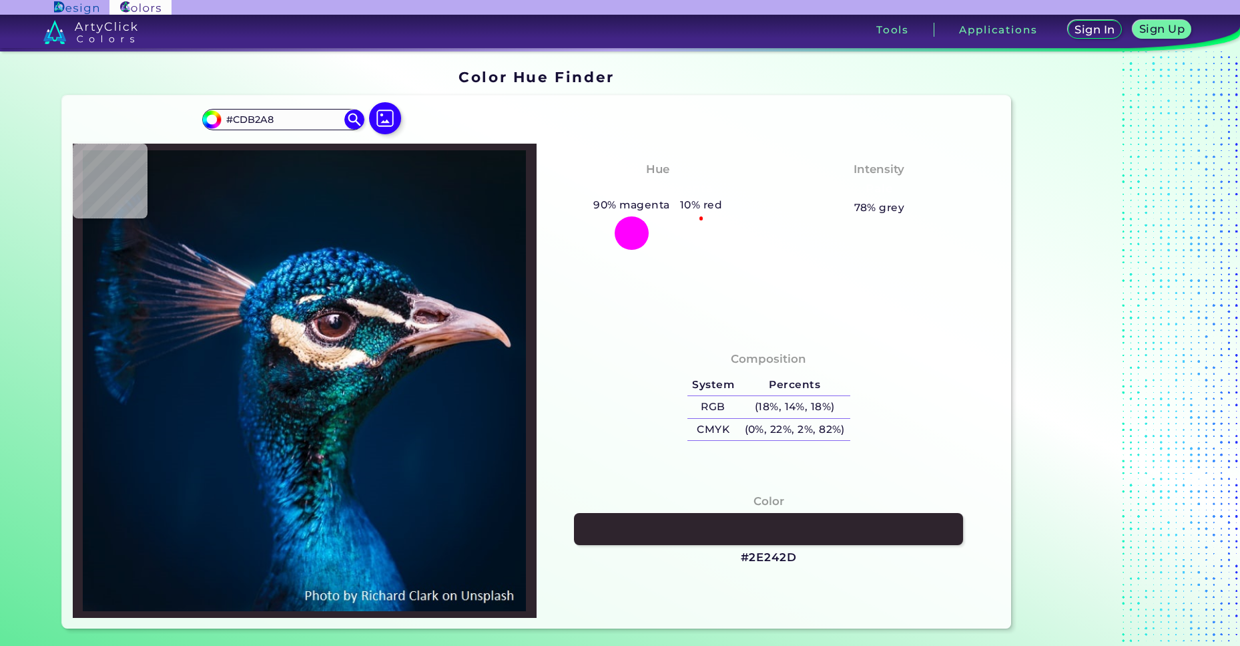
type input "#9F7B6E"
type input "#93786a"
type input "#93786A"
type input "#92786a"
type input "#92786A"
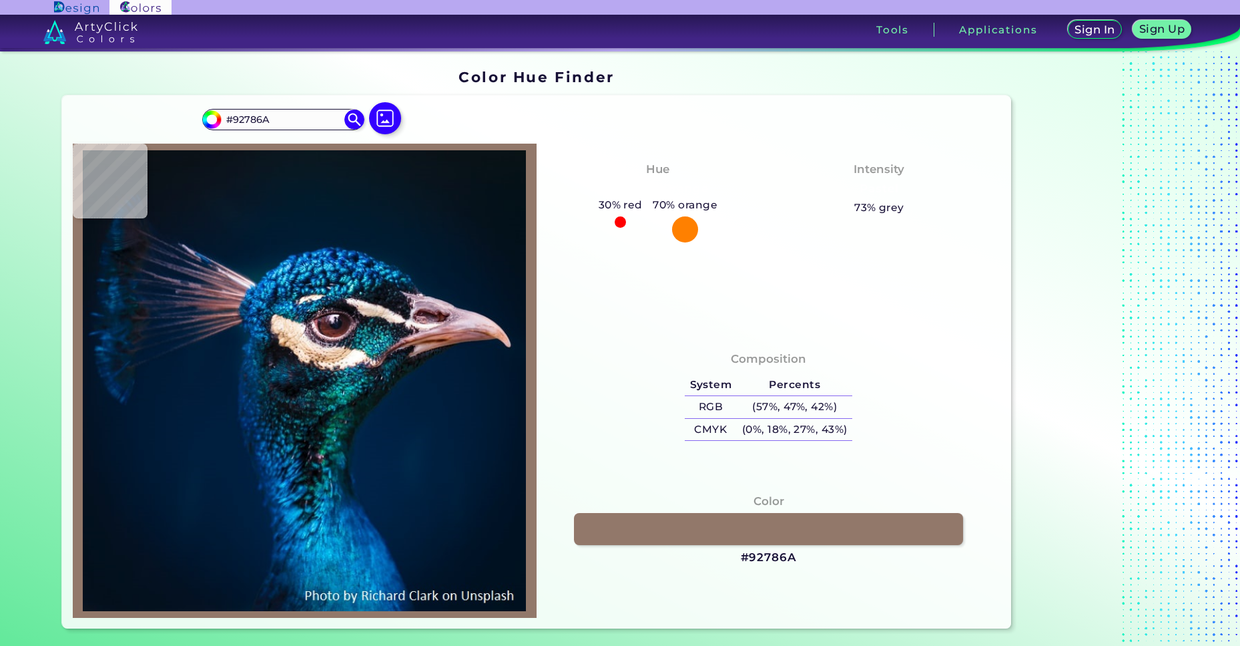
type input "#593e2c"
type input "#593E2C"
type input "#927157"
type input "#b88e65"
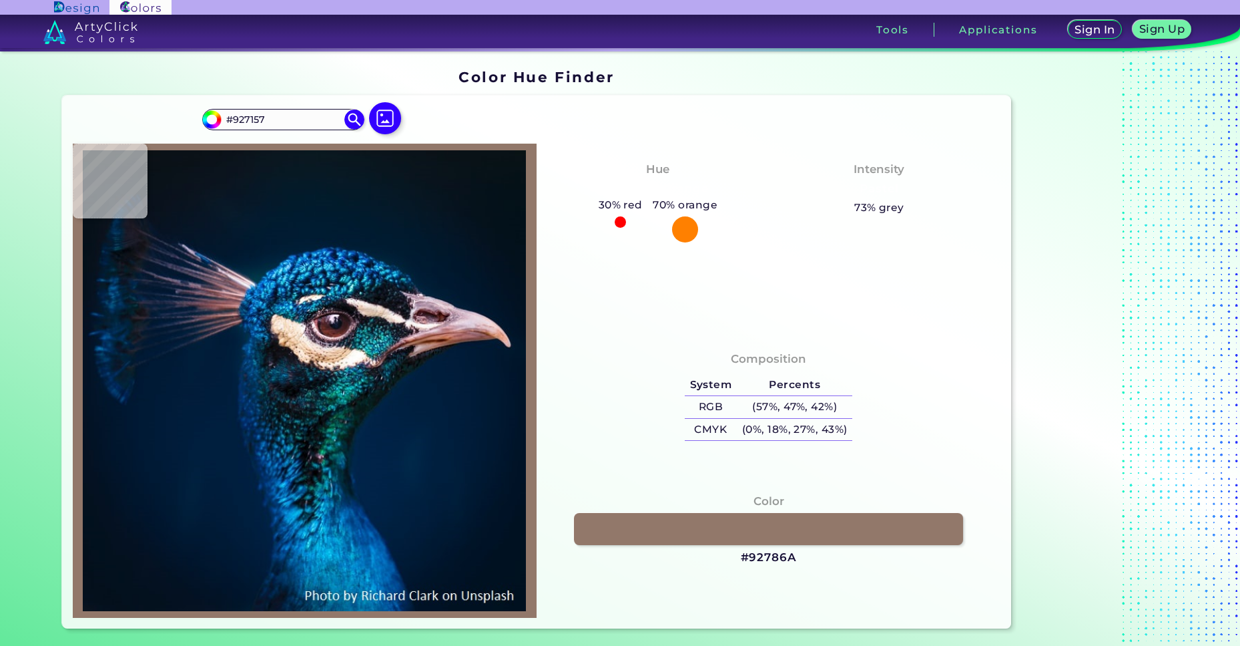
type input "#B88E65"
type input "#b68b60"
type input "#B68B60"
type input "#e0b690"
type input "#E0B690"
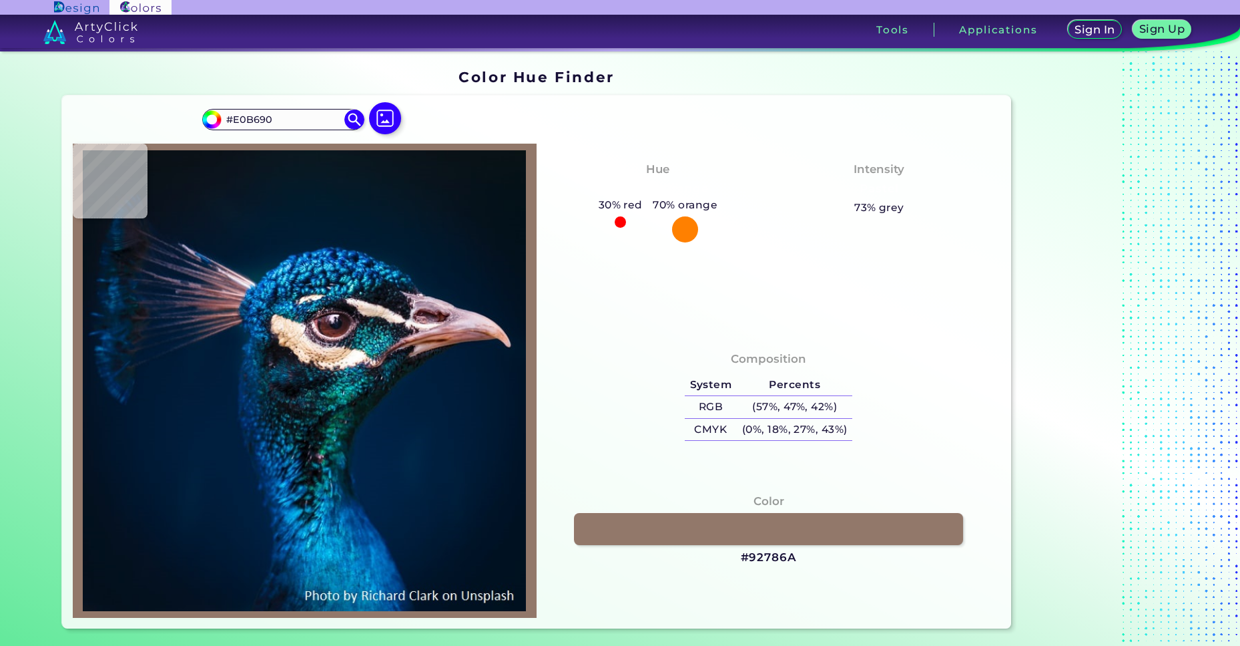
type input "#f0c7a5"
type input "#F0C7A5"
